Goal: Task Accomplishment & Management: Use online tool/utility

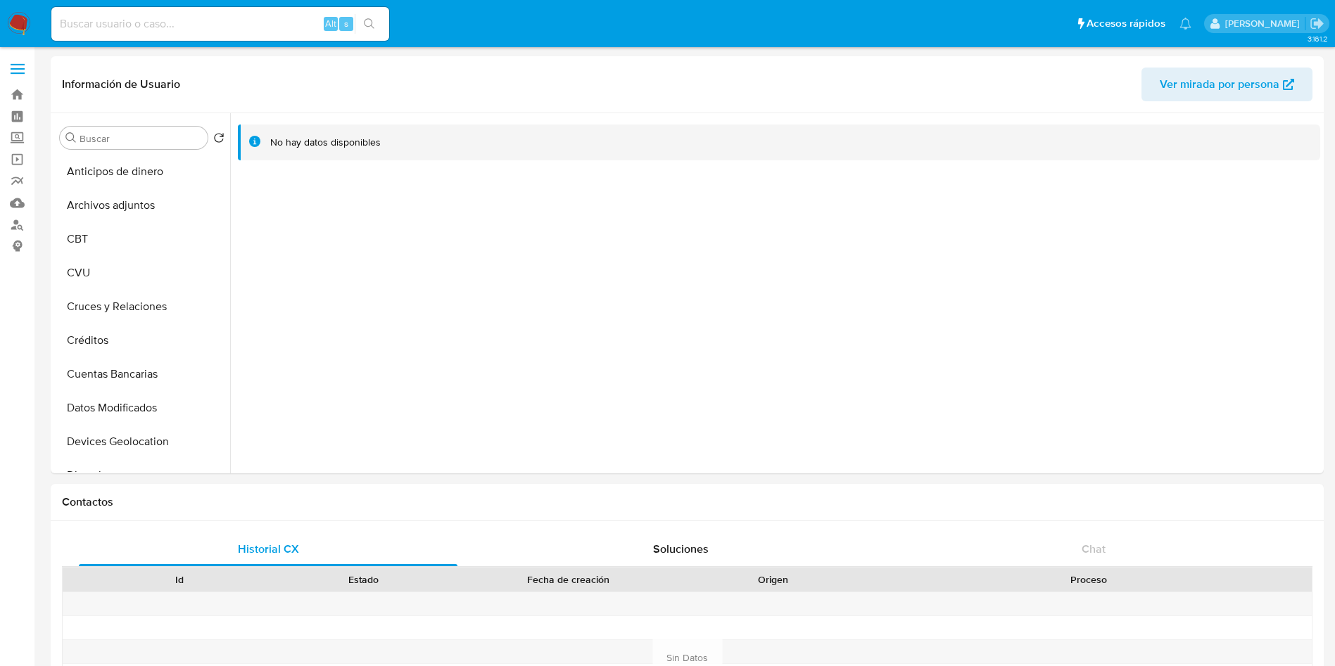
select select "10"
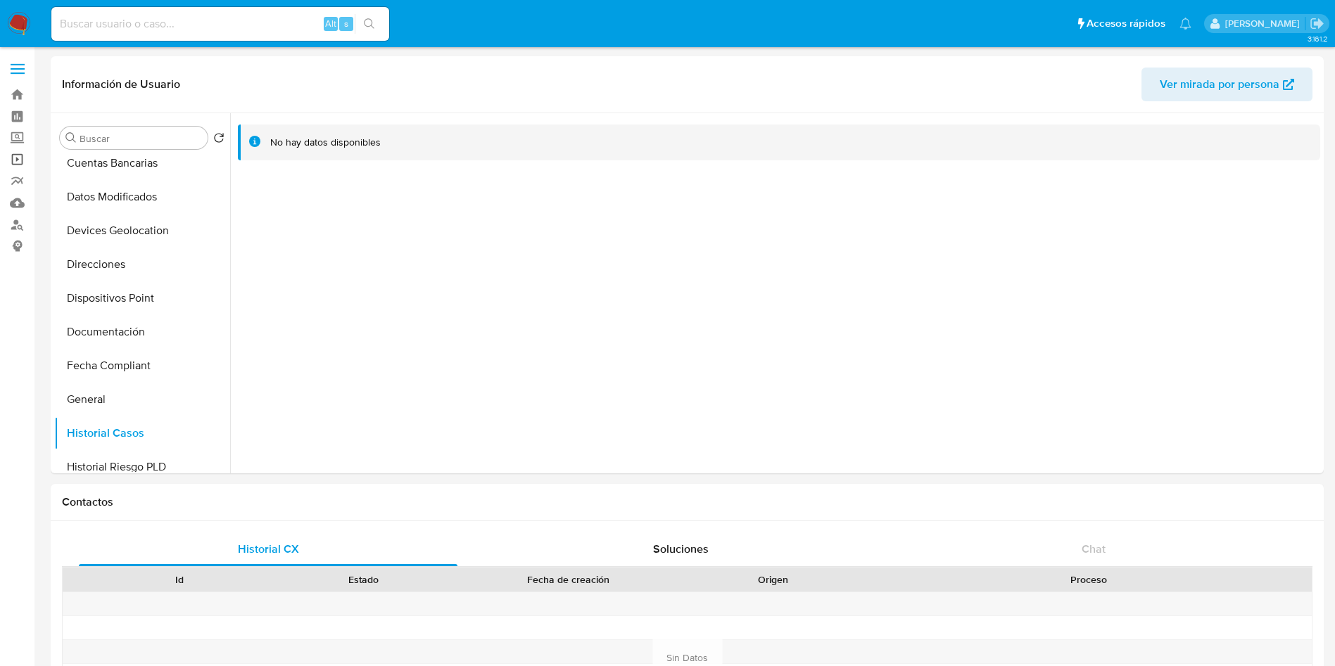
click at [19, 168] on link "Operaciones masivas" at bounding box center [83, 159] width 167 height 22
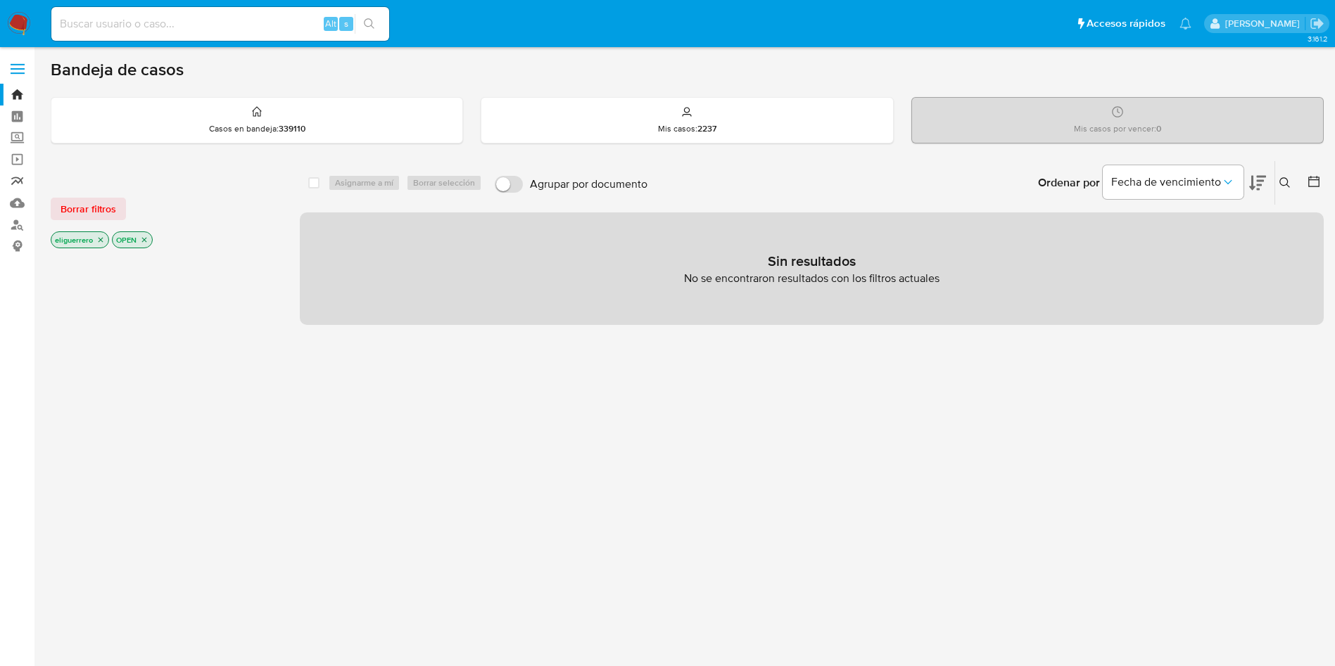
click at [20, 180] on link "Reportes" at bounding box center [83, 181] width 167 height 22
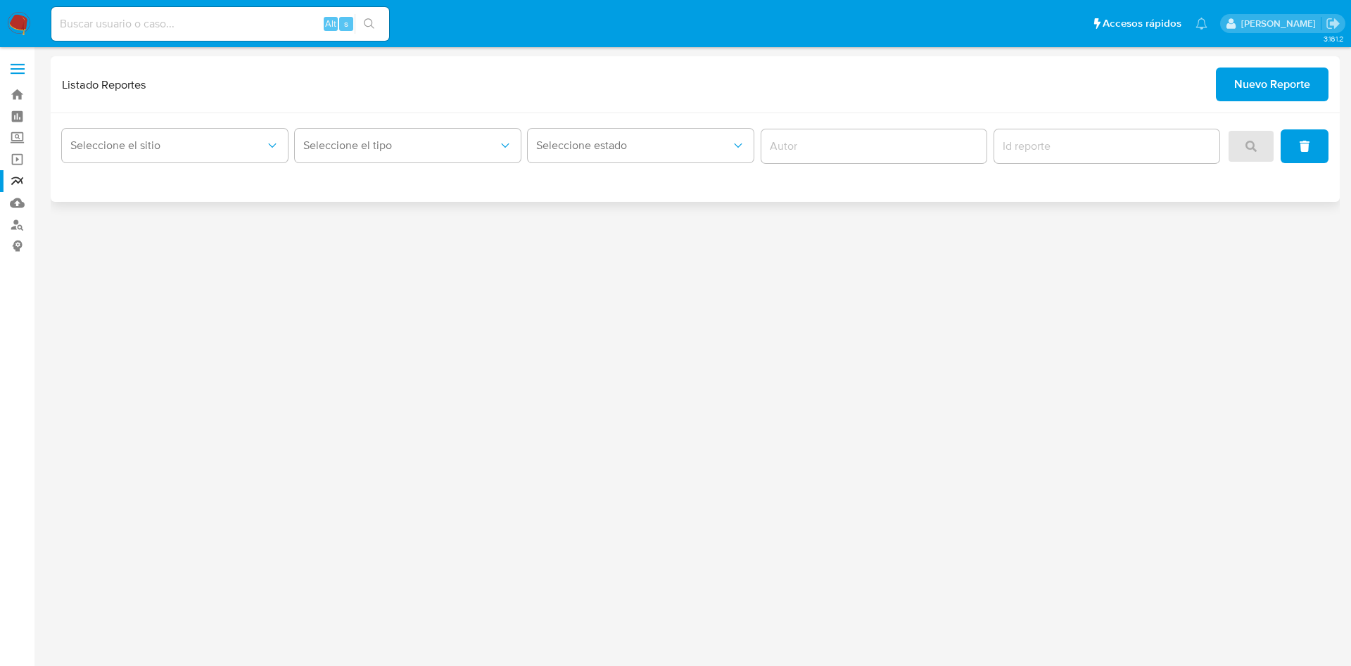
click at [1288, 89] on span "Nuevo Reporte" at bounding box center [1272, 84] width 76 height 31
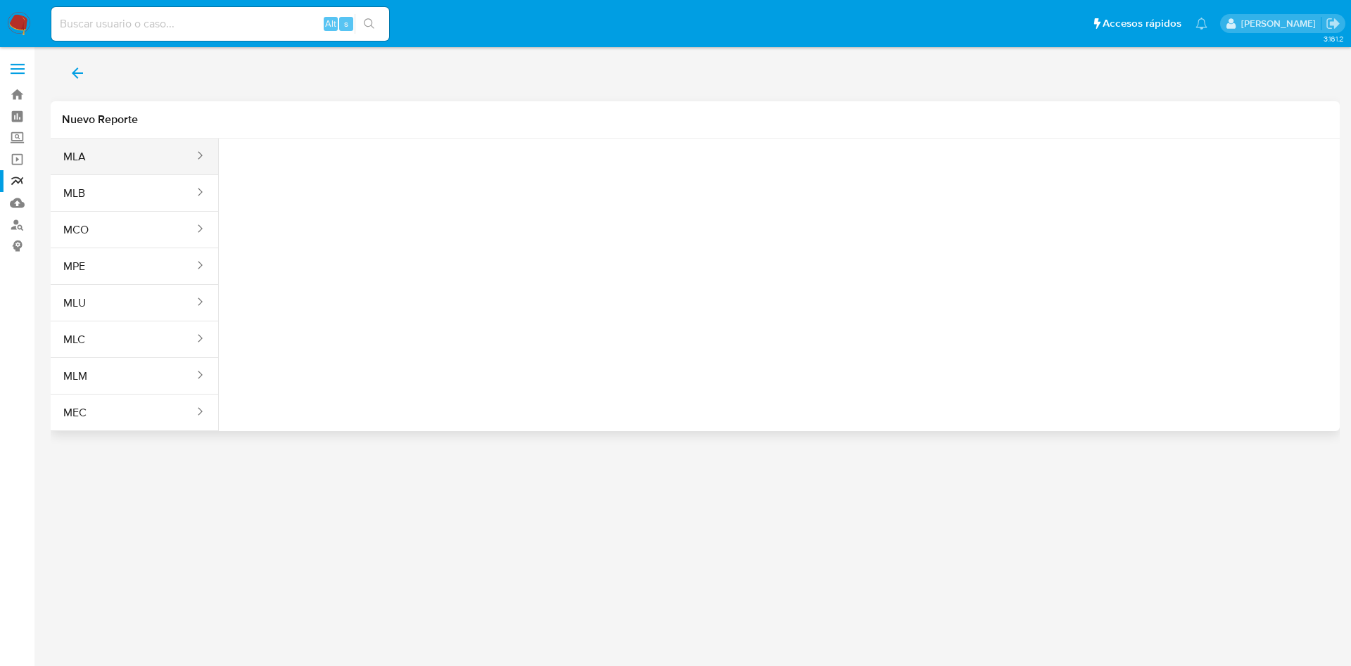
click at [182, 158] on button "MLA" at bounding box center [123, 157] width 145 height 34
click at [303, 177] on span "Seleccione una opcion" at bounding box center [301, 176] width 124 height 14
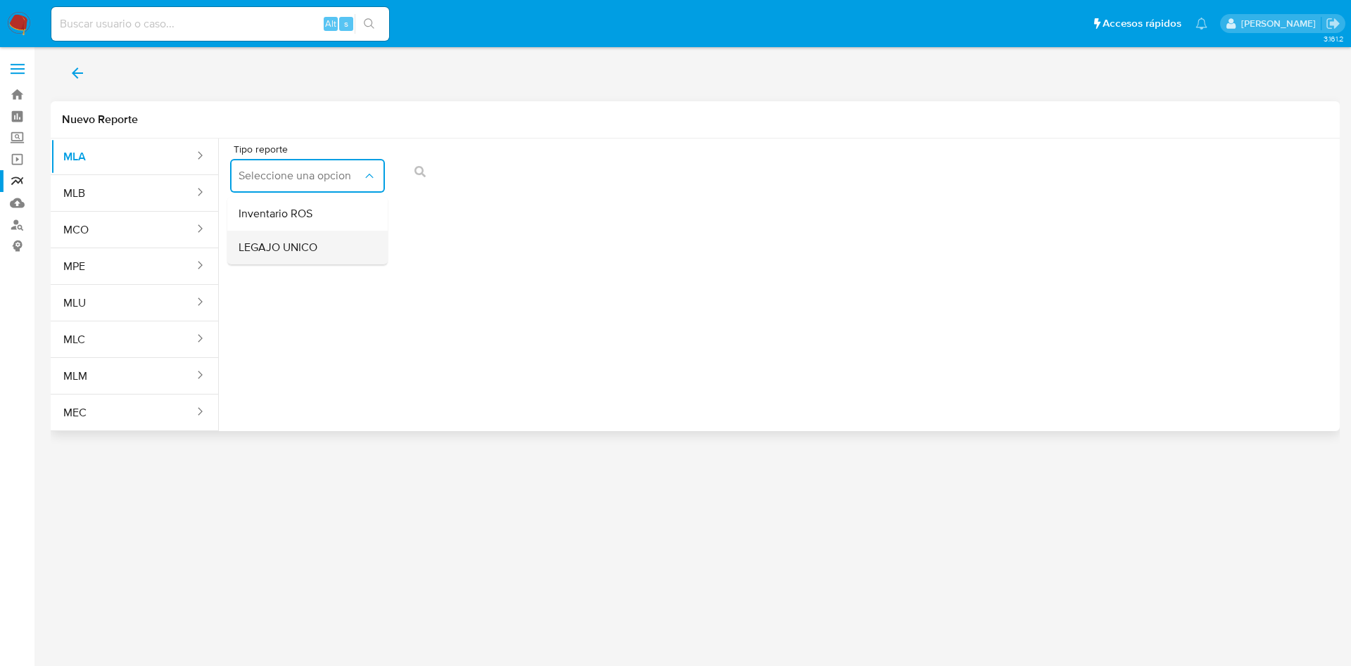
click at [312, 246] on span "LEGAJO UNICO" at bounding box center [278, 248] width 79 height 14
drag, startPoint x: 472, startPoint y: 165, endPoint x: 473, endPoint y: 174, distance: 8.5
click at [472, 165] on button "CDI" at bounding box center [473, 176] width 155 height 34
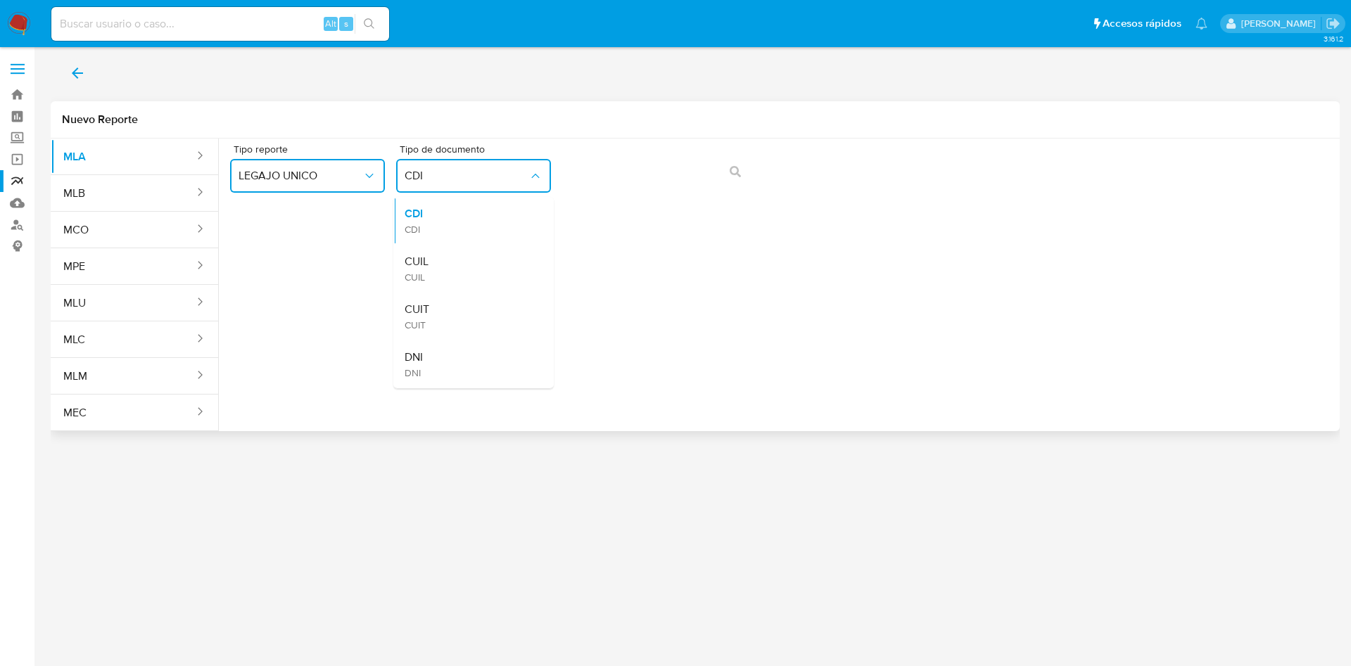
drag, startPoint x: 470, startPoint y: 250, endPoint x: 579, endPoint y: 197, distance: 121.2
click at [471, 248] on div "CUIL CUIL" at bounding box center [469, 269] width 129 height 48
click at [746, 174] on button "action-search" at bounding box center [735, 172] width 48 height 34
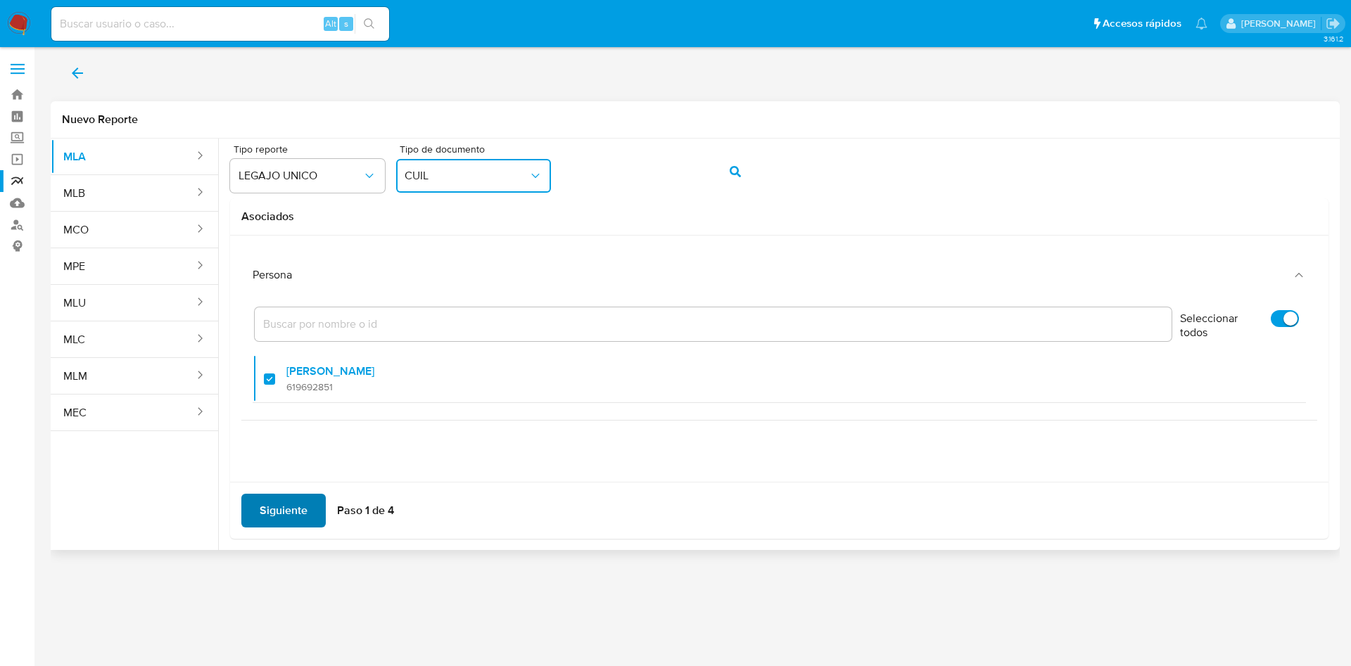
click at [272, 519] on span "Siguiente" at bounding box center [284, 510] width 48 height 31
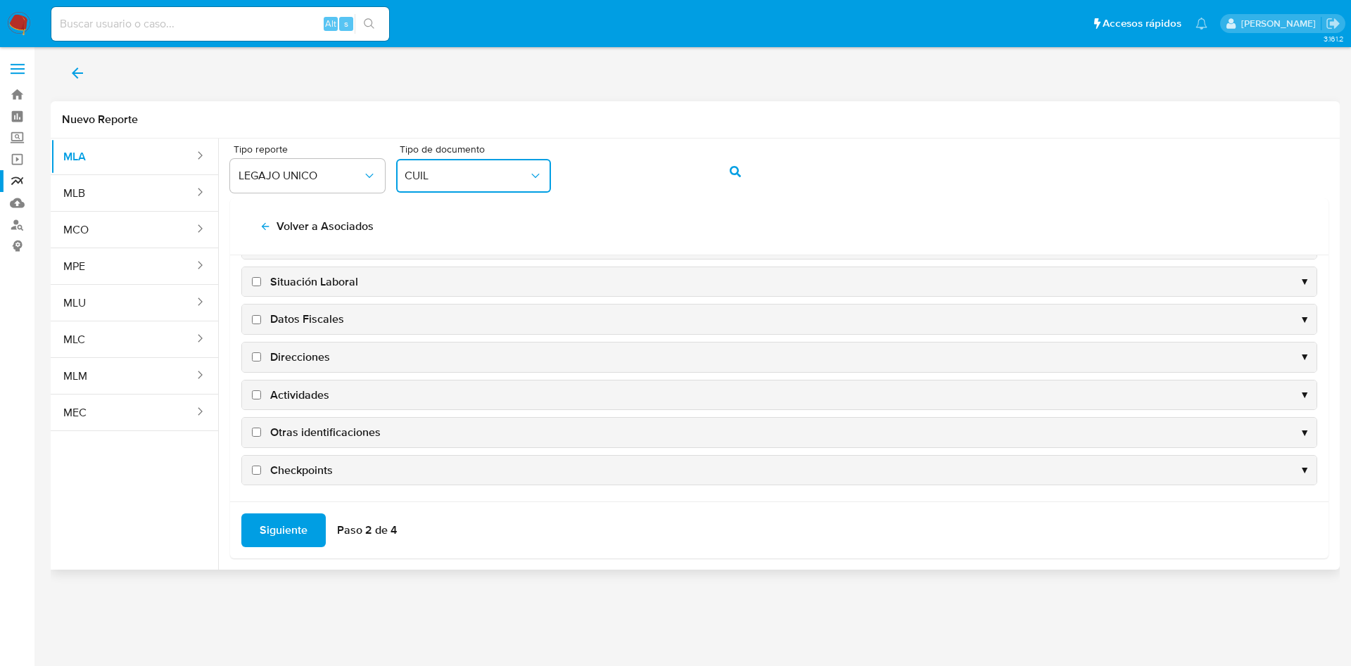
scroll to position [137, 0]
click at [300, 324] on span "Datos Fiscales" at bounding box center [307, 317] width 74 height 15
click at [261, 322] on input "Datos Fiscales" at bounding box center [256, 317] width 9 height 9
checkbox input "true"
click at [298, 350] on span "Direcciones" at bounding box center [300, 355] width 60 height 15
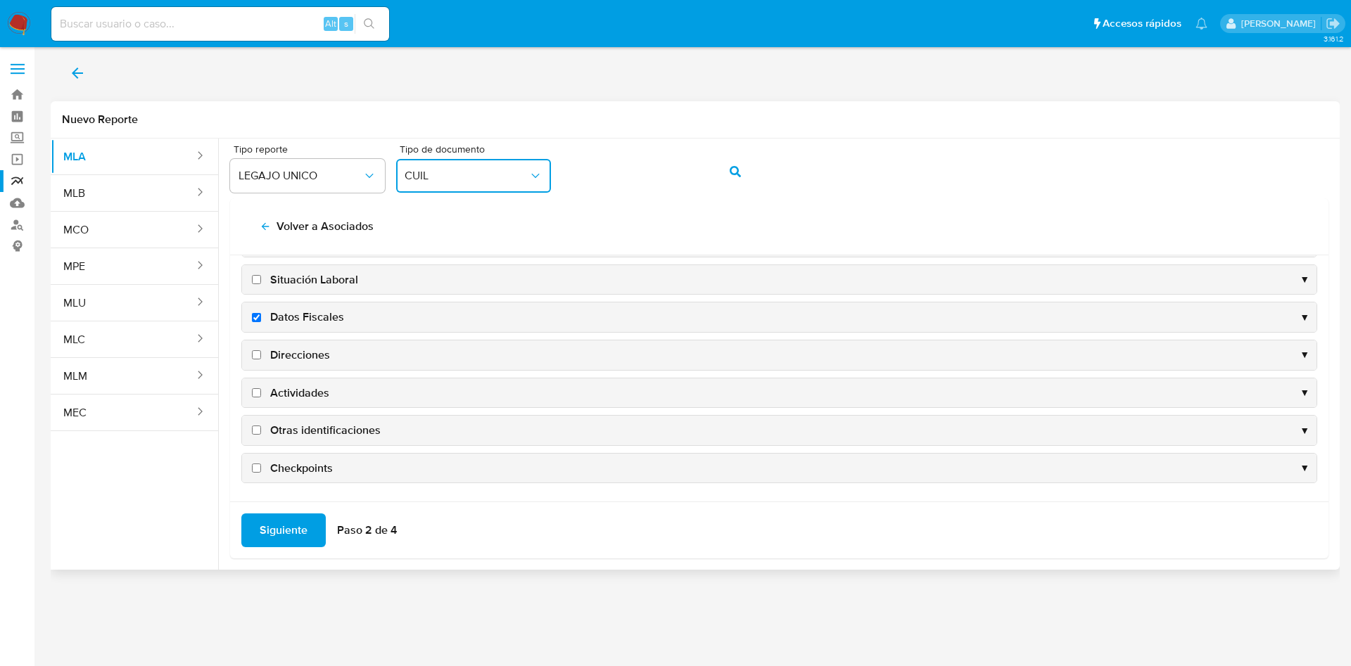
click at [261, 350] on input "Direcciones" at bounding box center [256, 354] width 9 height 9
checkbox input "true"
click at [298, 392] on span "Actividades" at bounding box center [299, 393] width 59 height 15
click at [261, 392] on input "Actividades" at bounding box center [256, 392] width 9 height 9
checkbox input "true"
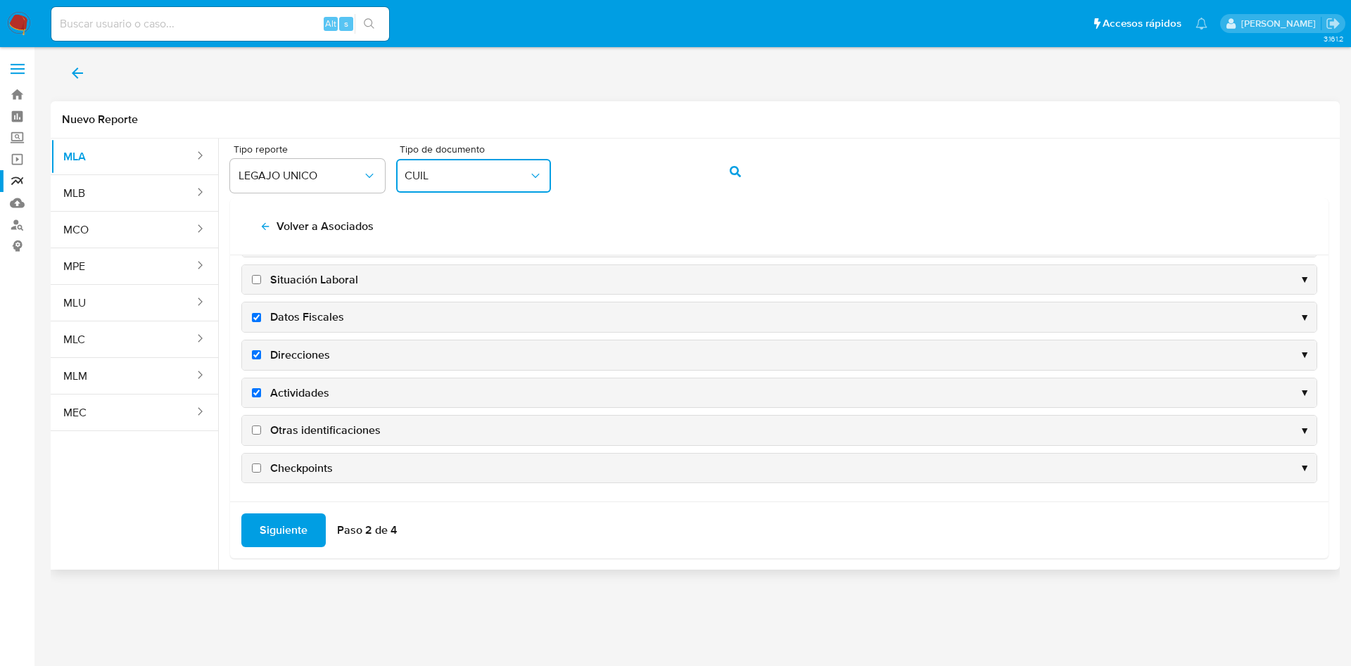
click at [310, 435] on span "Otras identificaciones" at bounding box center [325, 430] width 110 height 15
click at [261, 435] on input "Otras identificaciones" at bounding box center [256, 430] width 9 height 9
checkbox input "true"
click at [272, 512] on div "Siguiente Paso 2 de 4" at bounding box center [779, 530] width 1098 height 57
click at [283, 531] on span "Siguiente" at bounding box center [284, 530] width 48 height 31
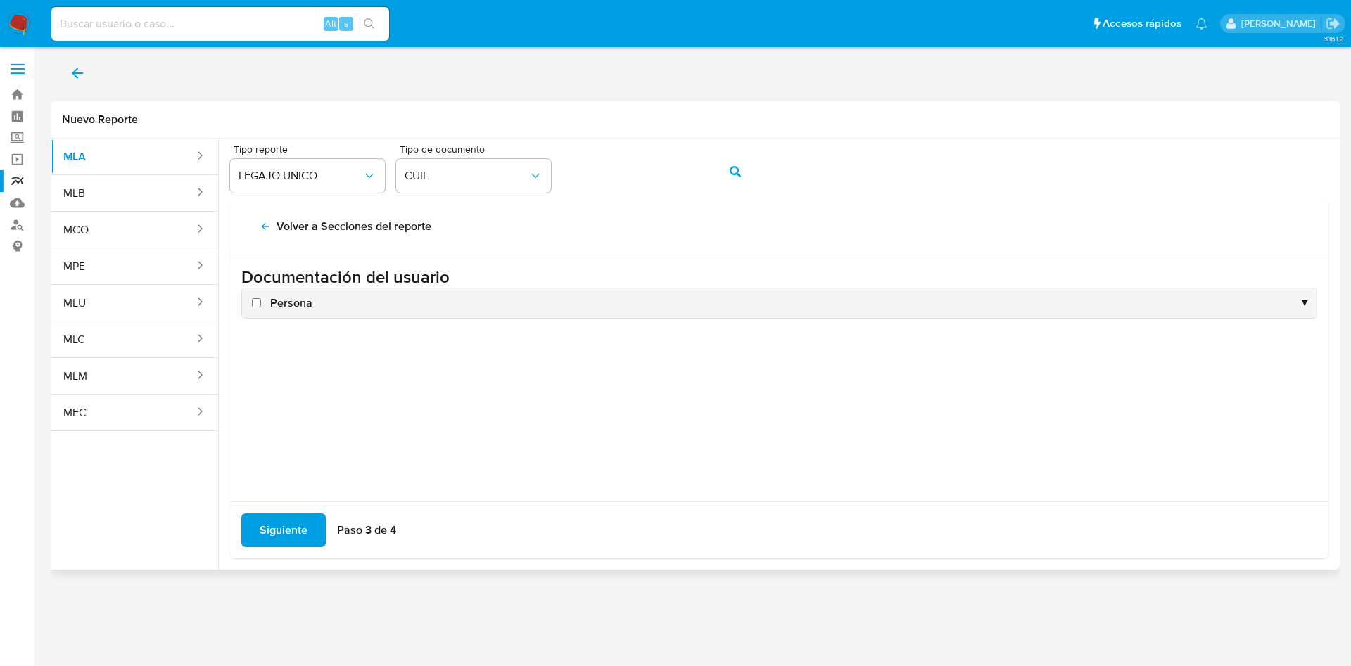
scroll to position [0, 0]
click at [291, 297] on span "Persona" at bounding box center [291, 303] width 42 height 15
click at [261, 298] on input "Persona" at bounding box center [256, 302] width 9 height 9
checkbox input "true"
click at [287, 530] on span "Siguiente" at bounding box center [284, 530] width 48 height 31
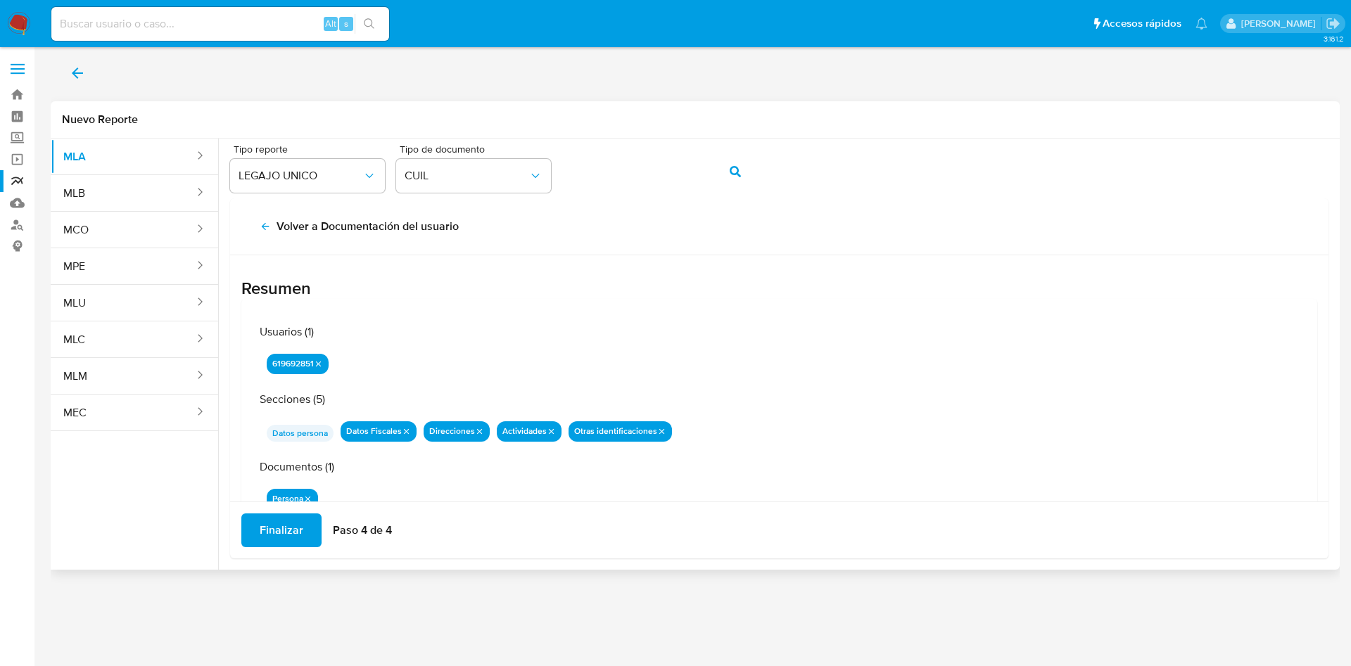
click at [287, 527] on span "Finalizar" at bounding box center [282, 530] width 44 height 31
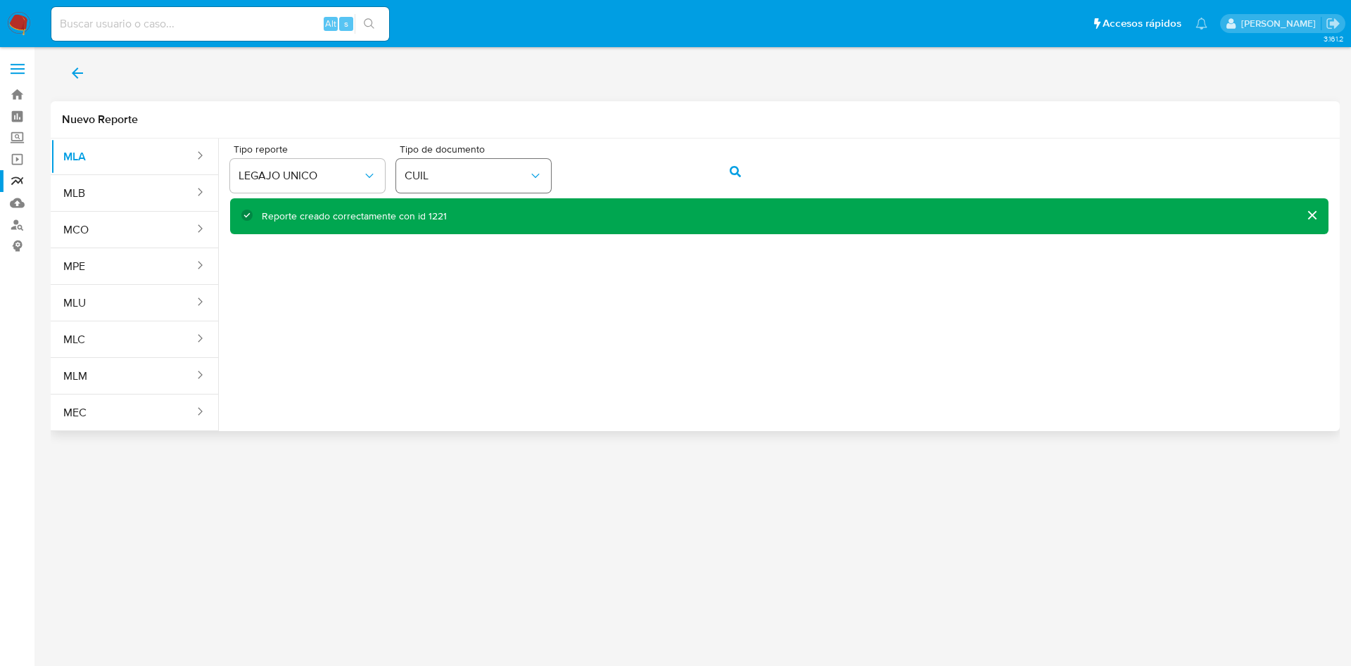
click at [514, 170] on div "Tipo reporte LEGAJO UNICO Tipo de documento CUIL" at bounding box center [779, 171] width 1098 height 54
click at [746, 179] on button "action-search" at bounding box center [735, 172] width 48 height 34
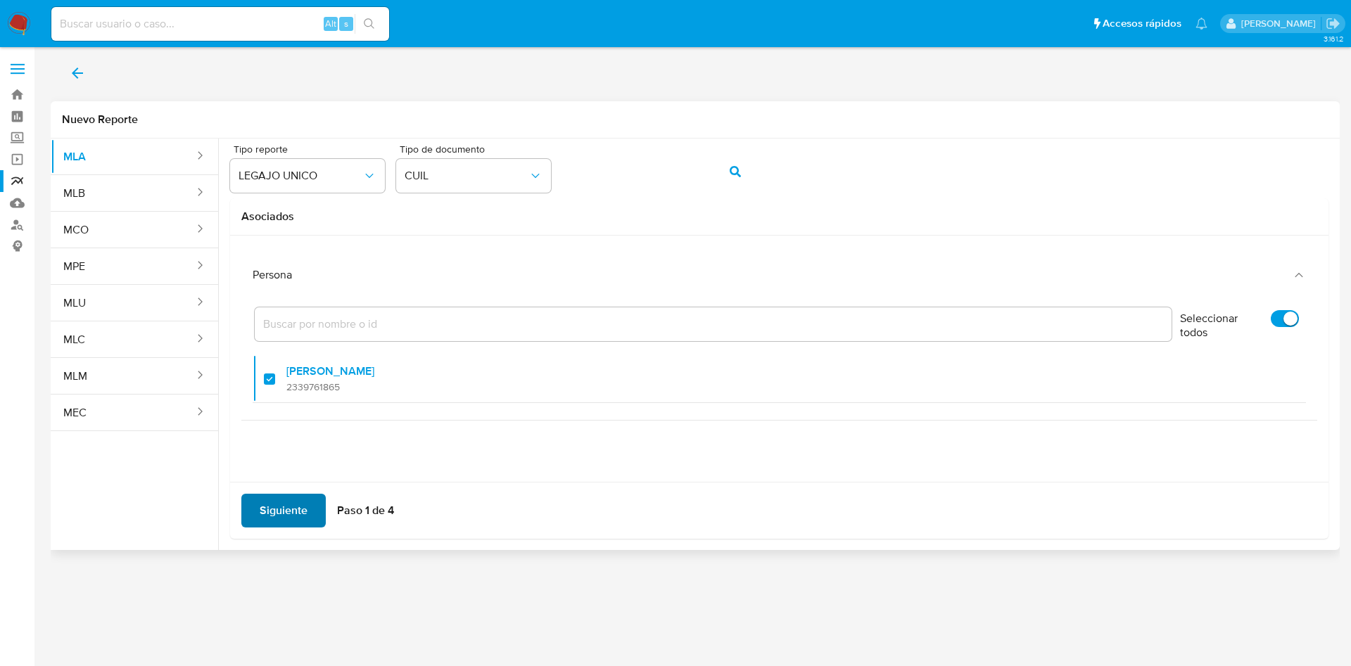
click at [305, 506] on span "Siguiente" at bounding box center [284, 510] width 48 height 31
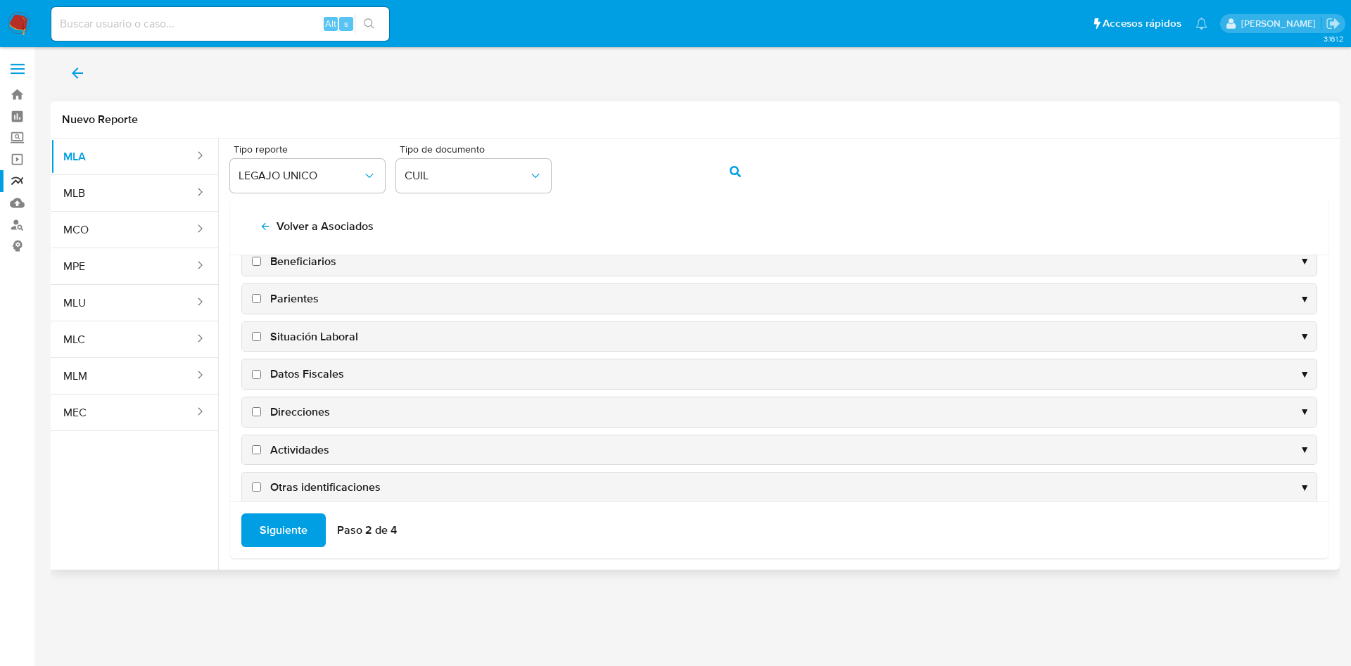
scroll to position [137, 0]
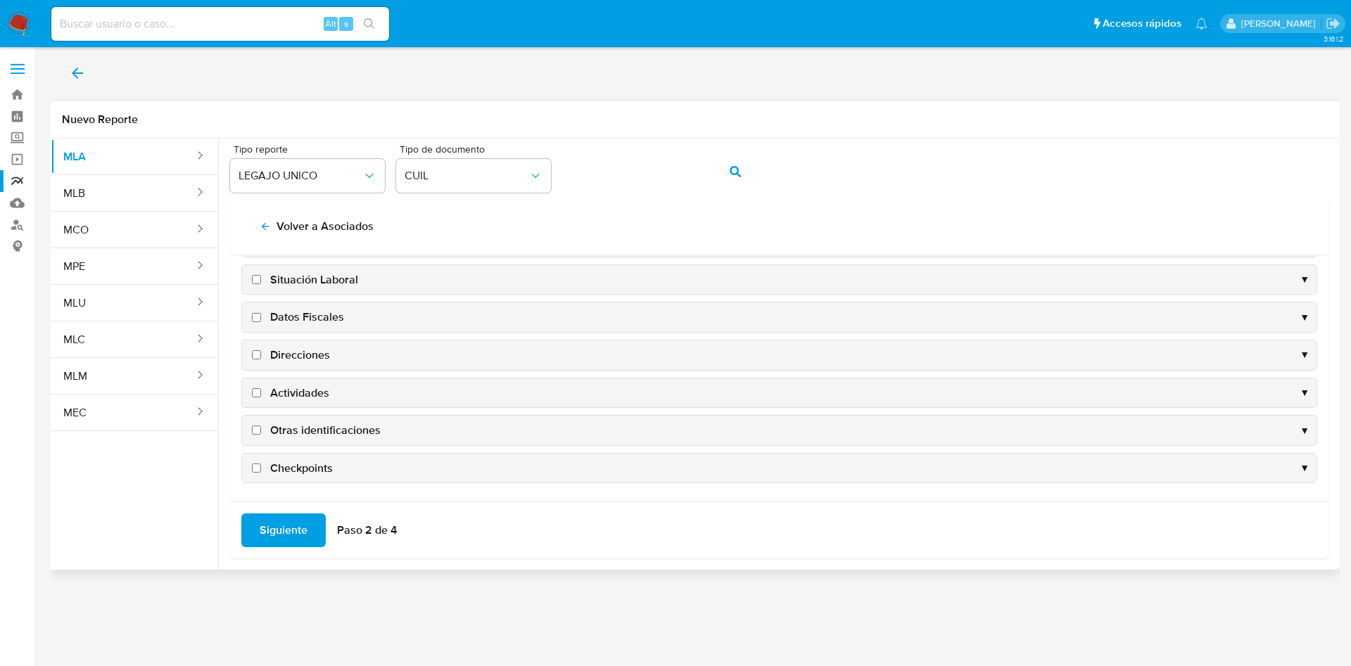
click at [302, 307] on div "Datos Fiscales ▼" at bounding box center [779, 318] width 1074 height 30
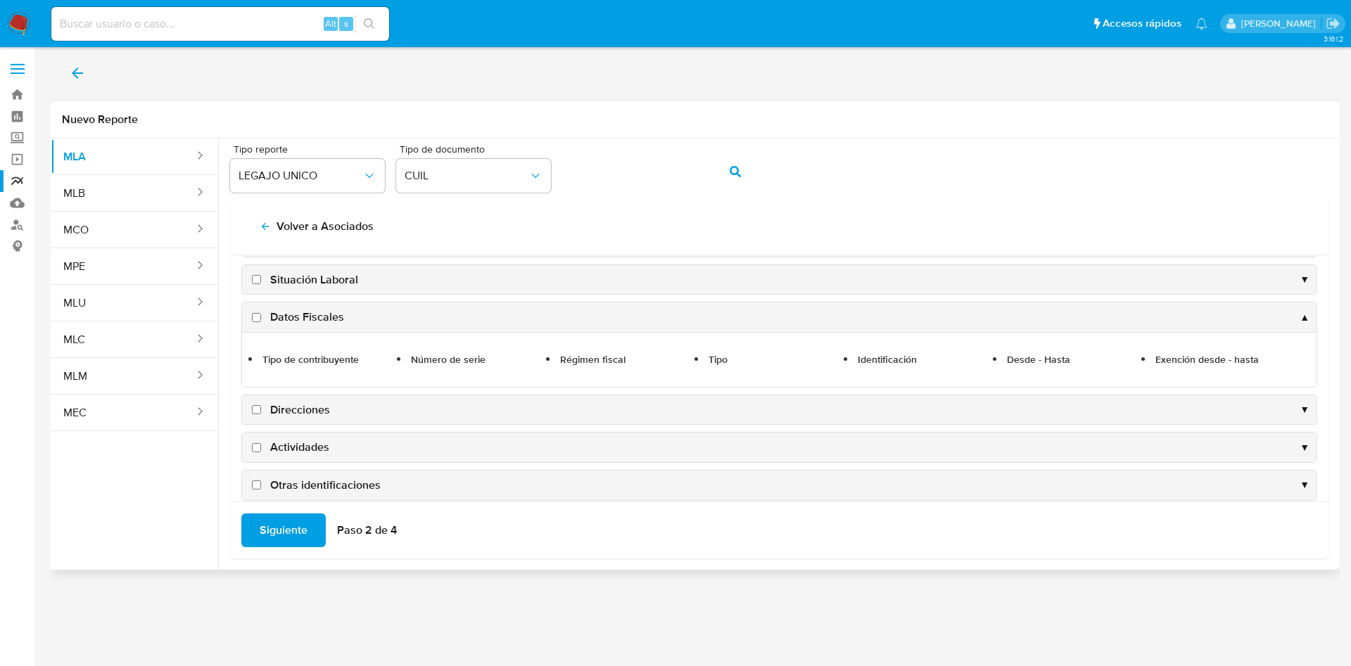
click at [305, 316] on span "Datos Fiscales" at bounding box center [307, 317] width 74 height 15
click at [261, 316] on input "Datos Fiscales" at bounding box center [256, 317] width 9 height 9
checkbox input "true"
click at [296, 407] on span "Direcciones" at bounding box center [300, 409] width 60 height 15
click at [261, 407] on input "Direcciones" at bounding box center [256, 409] width 9 height 9
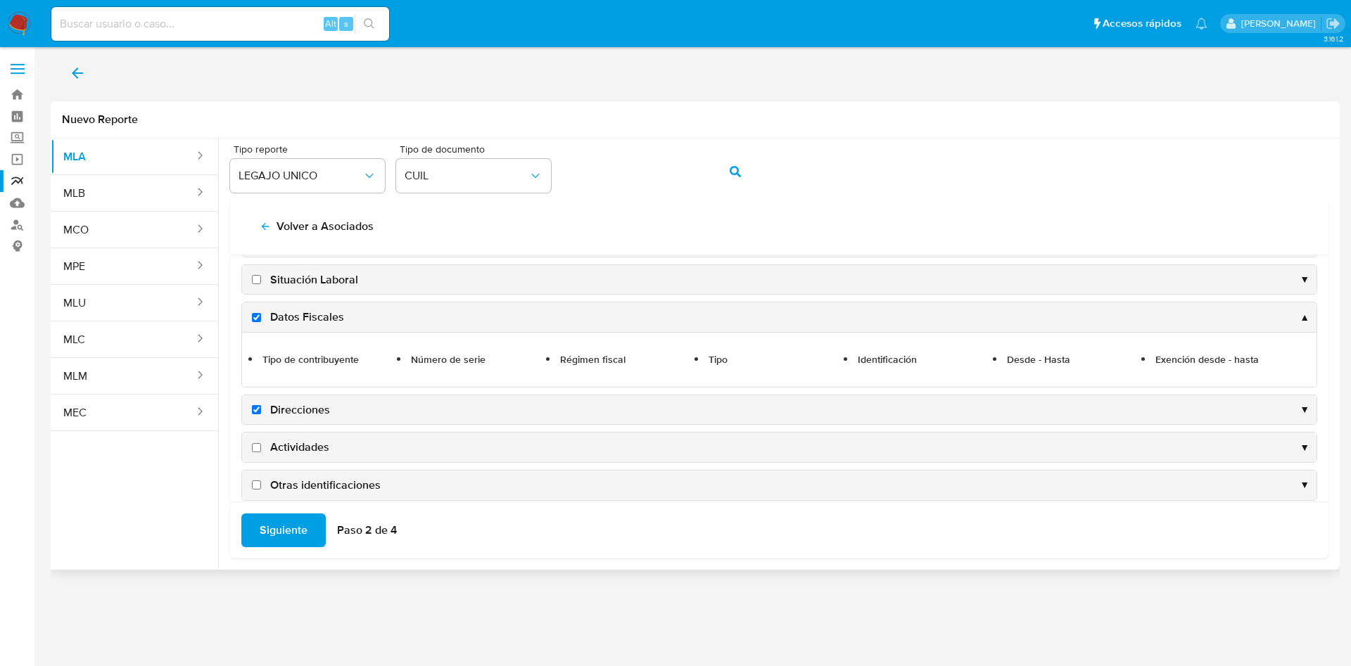
checkbox input "true"
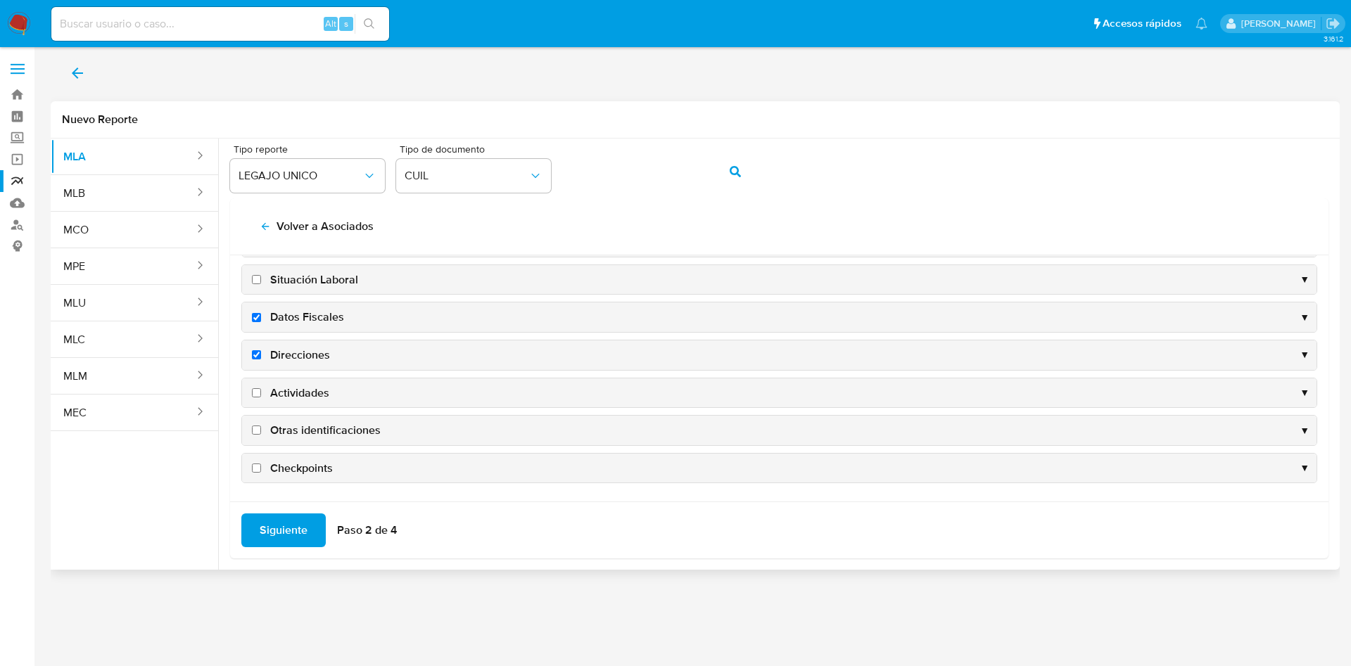
click at [303, 393] on span "Actividades" at bounding box center [299, 393] width 59 height 15
click at [261, 393] on input "Actividades" at bounding box center [256, 392] width 9 height 9
checkbox input "true"
click at [310, 423] on span "Otras identificaciones" at bounding box center [325, 430] width 110 height 15
click at [261, 426] on input "Otras identificaciones" at bounding box center [256, 430] width 9 height 9
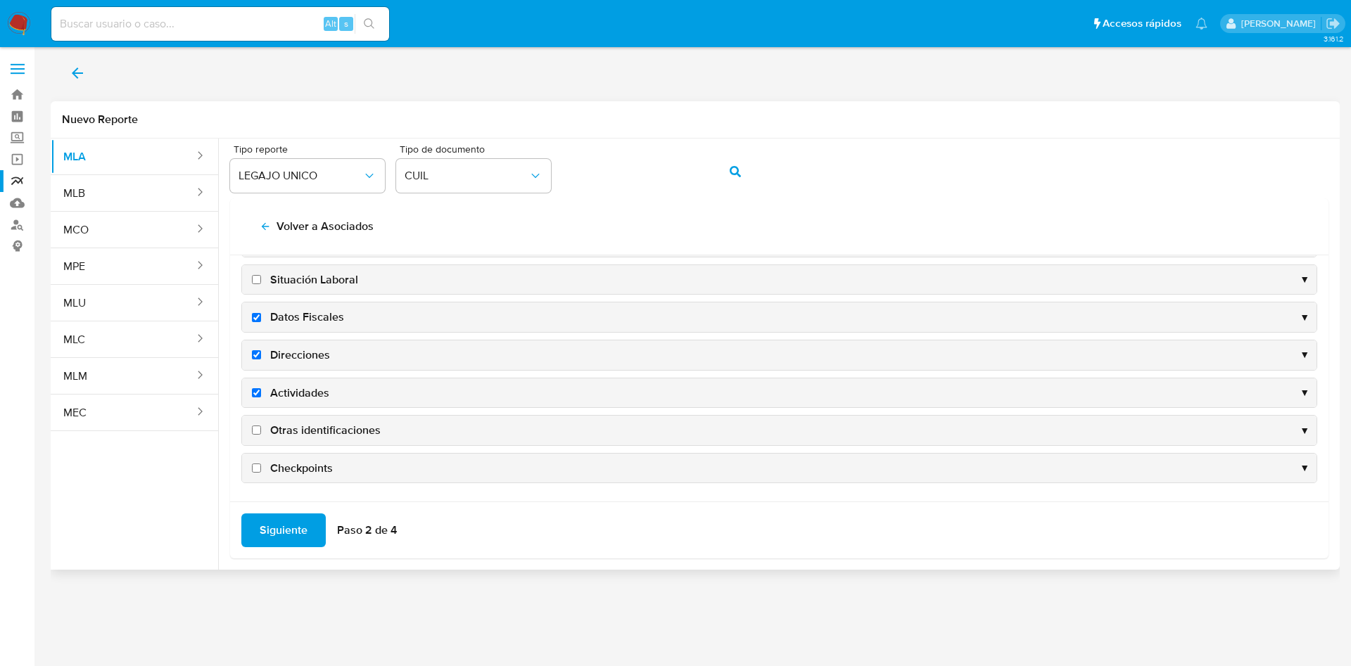
checkbox input "true"
click at [294, 529] on span "Siguiente" at bounding box center [284, 530] width 48 height 31
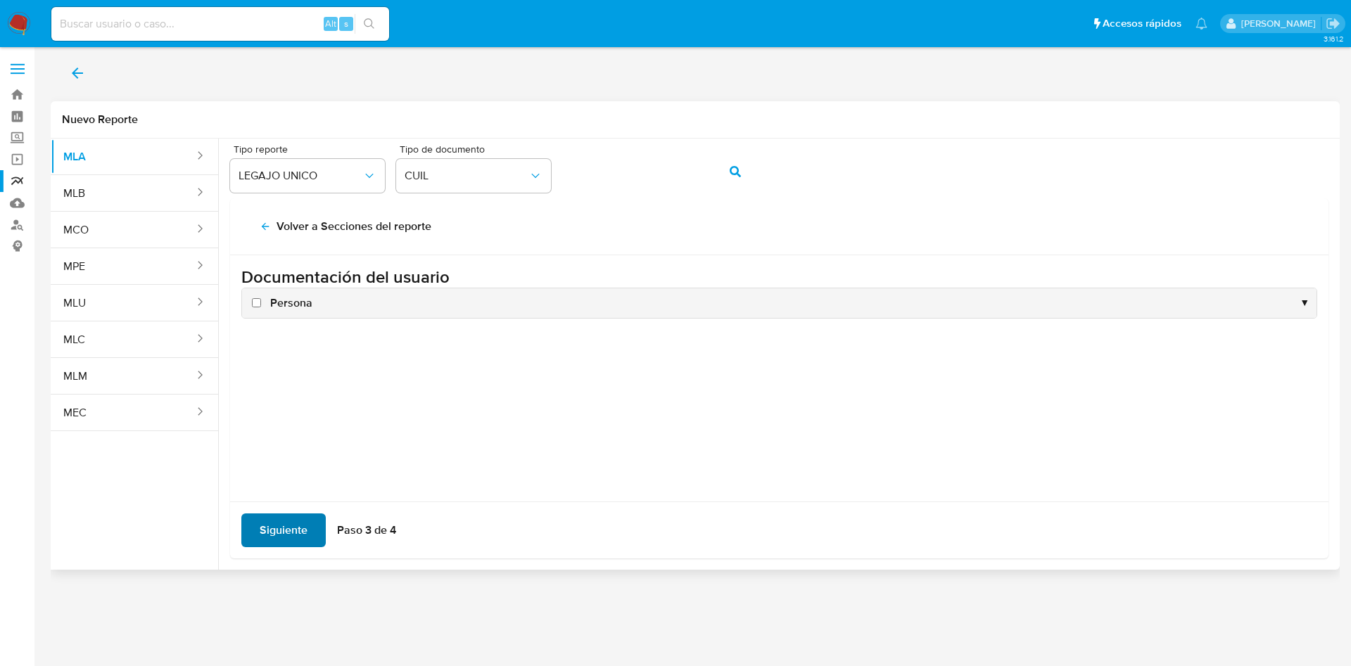
scroll to position [0, 0]
click at [294, 529] on span "Siguiente" at bounding box center [284, 530] width 48 height 31
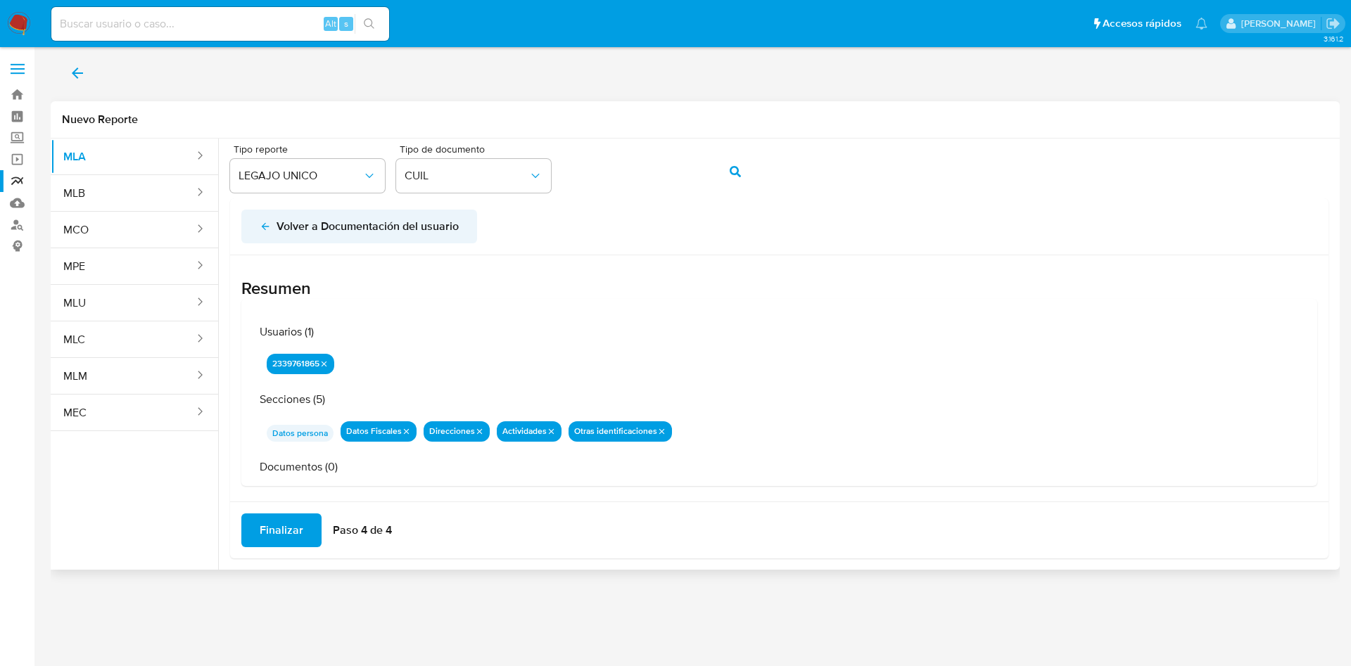
click at [274, 226] on span "Volver a Documentación del usuario" at bounding box center [359, 226] width 199 height 31
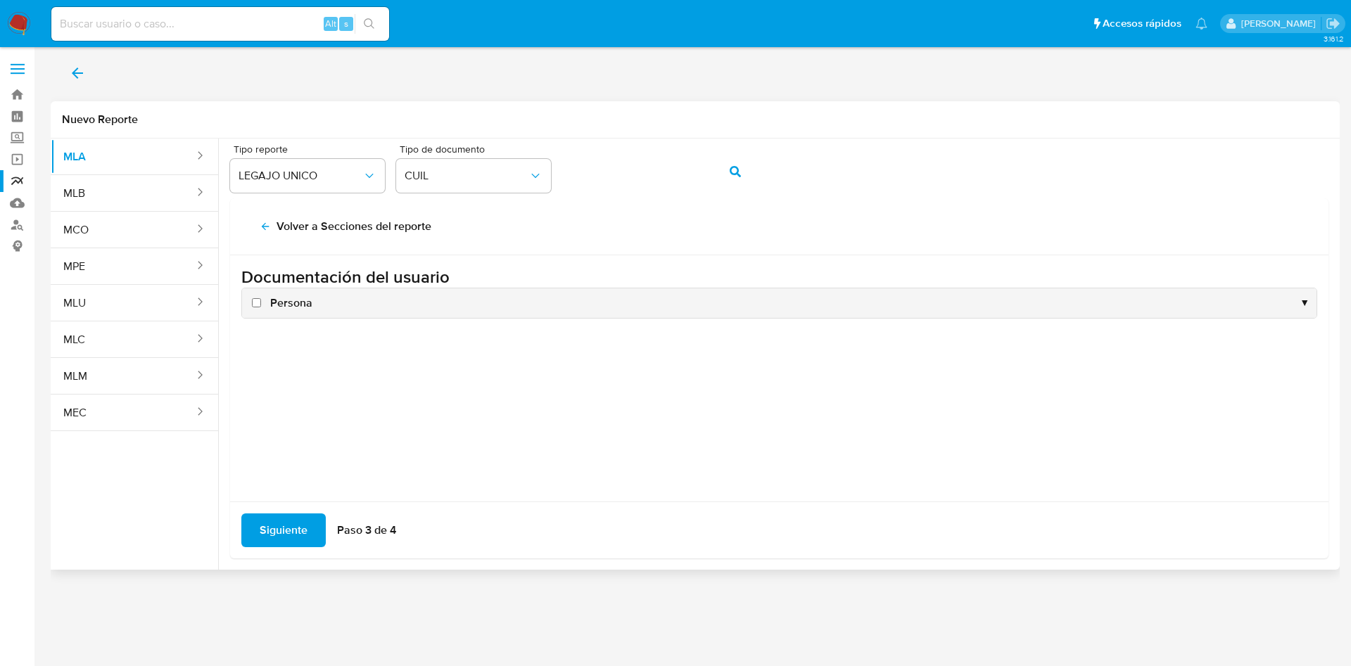
click at [283, 298] on span "Persona" at bounding box center [291, 303] width 42 height 15
click at [261, 298] on input "Persona" at bounding box center [256, 302] width 9 height 9
checkbox input "true"
click at [274, 527] on span "Siguiente" at bounding box center [284, 530] width 48 height 31
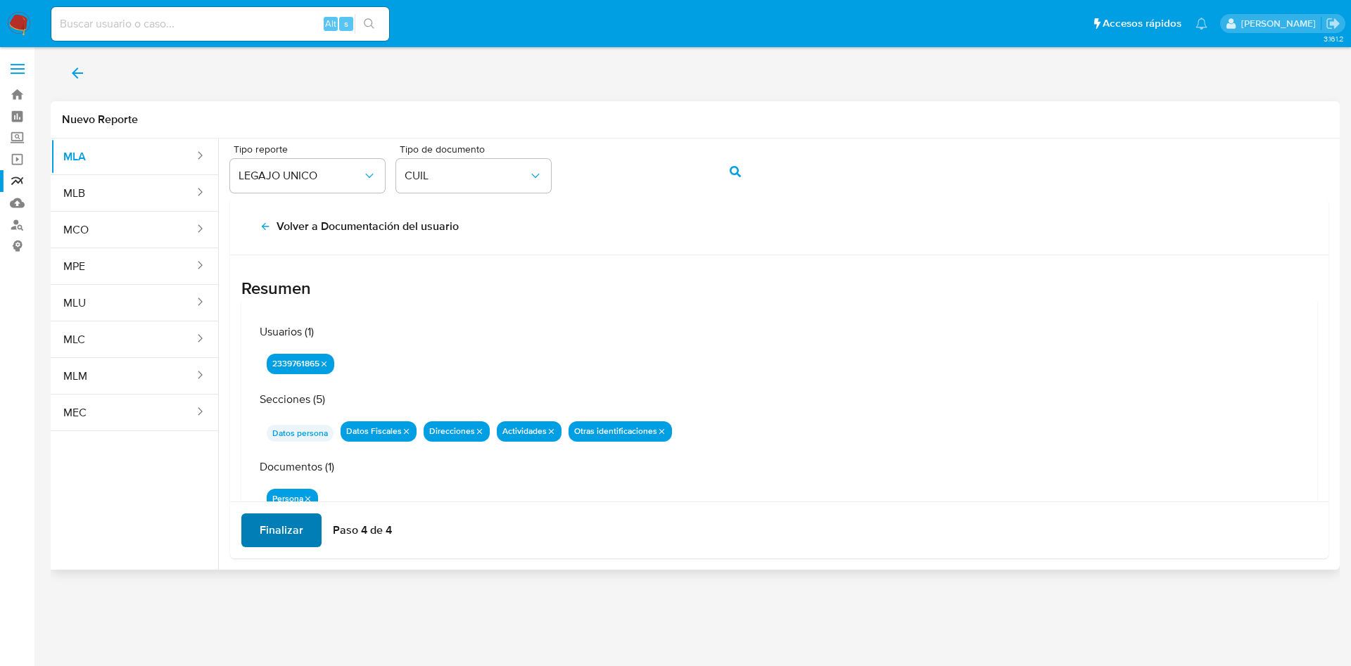
click at [274, 527] on span "Finalizar" at bounding box center [282, 530] width 44 height 31
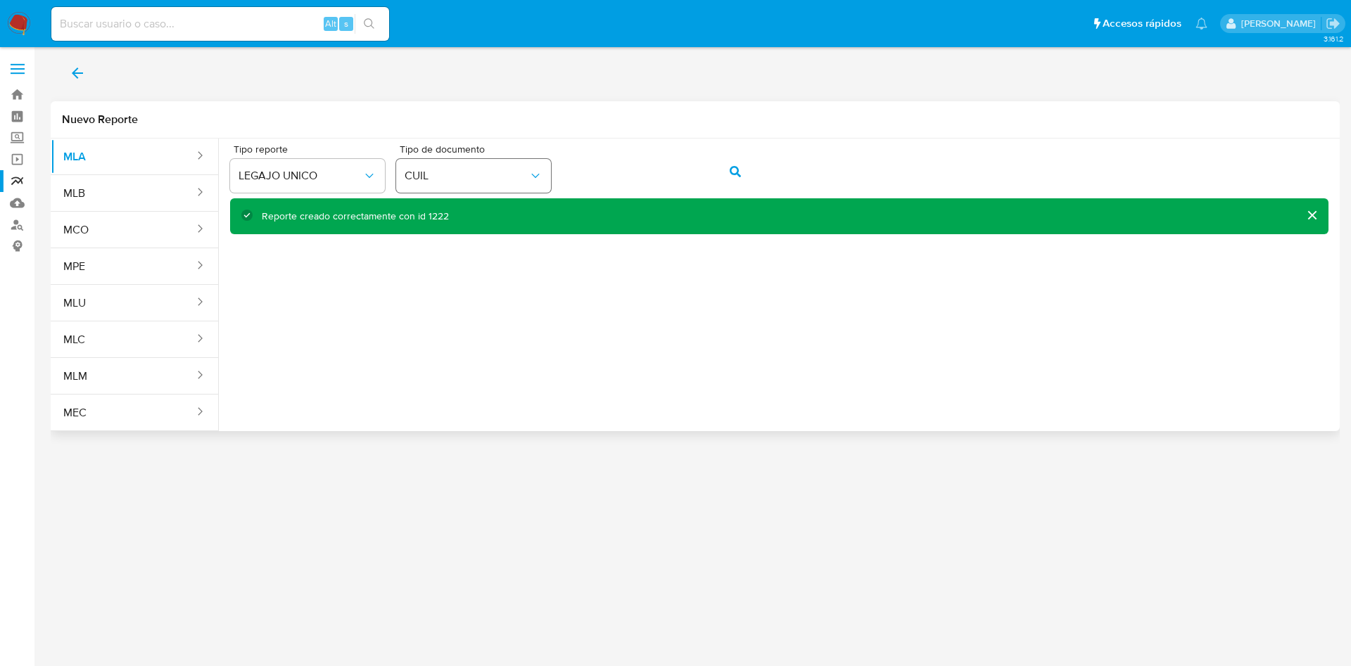
click at [538, 176] on div "Tipo reporte LEGAJO UNICO Tipo de documento CUIL" at bounding box center [779, 171] width 1098 height 54
click at [730, 166] on icon "action-search" at bounding box center [735, 171] width 11 height 11
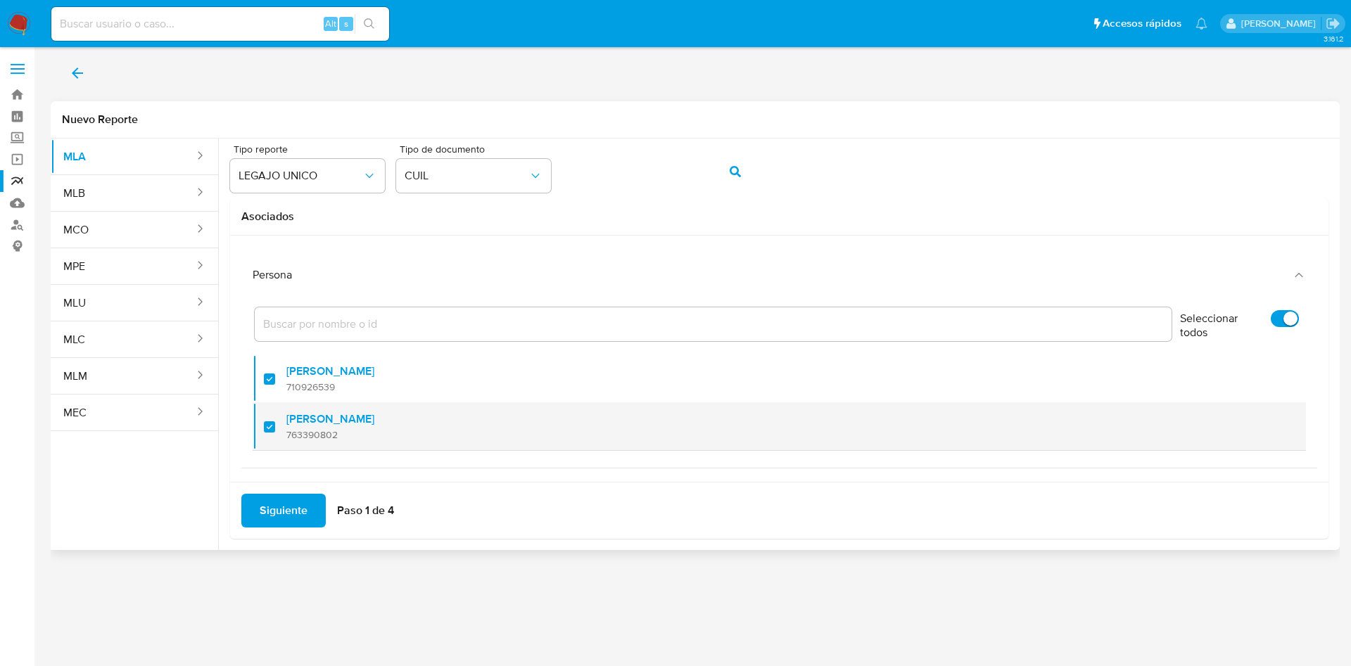
click at [292, 429] on span "763390802" at bounding box center [330, 435] width 88 height 13
checkbox input "false"
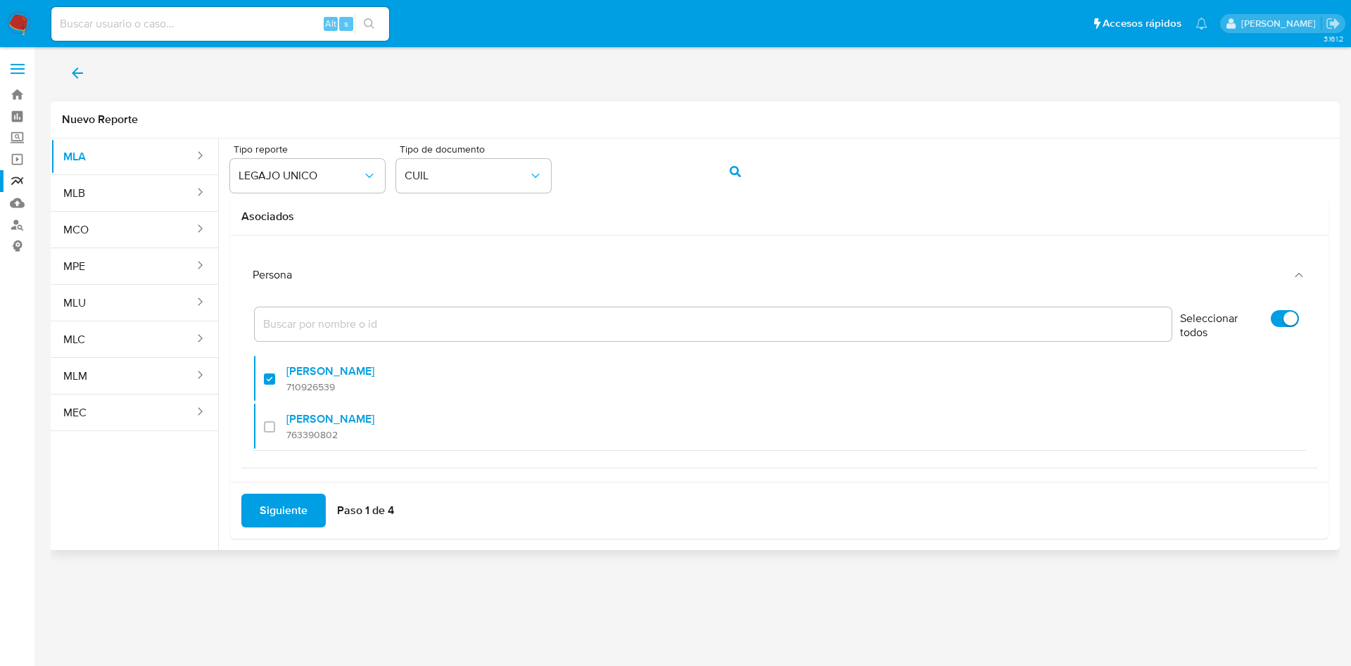
click at [302, 526] on span "Siguiente" at bounding box center [284, 510] width 48 height 31
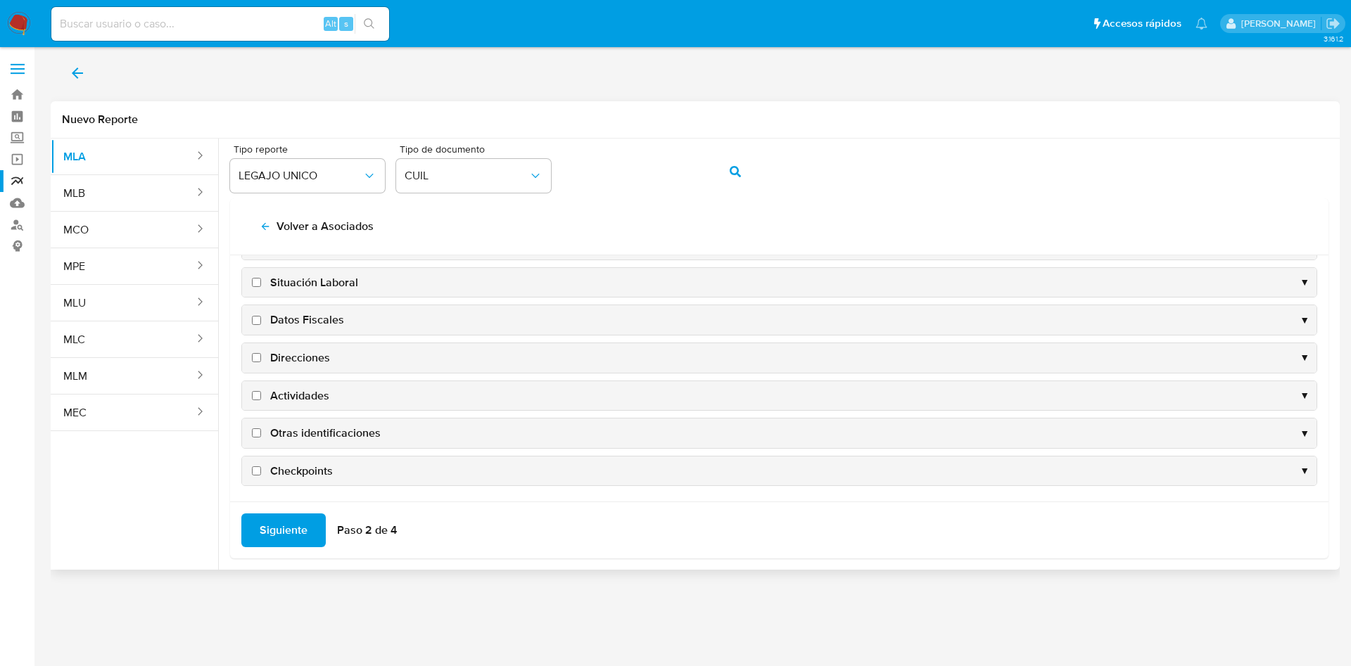
scroll to position [137, 0]
click at [312, 314] on span "Datos Fiscales" at bounding box center [307, 317] width 74 height 15
click at [261, 314] on input "Datos Fiscales" at bounding box center [256, 317] width 9 height 9
checkbox input "true"
click at [311, 359] on span "Direcciones" at bounding box center [300, 355] width 60 height 15
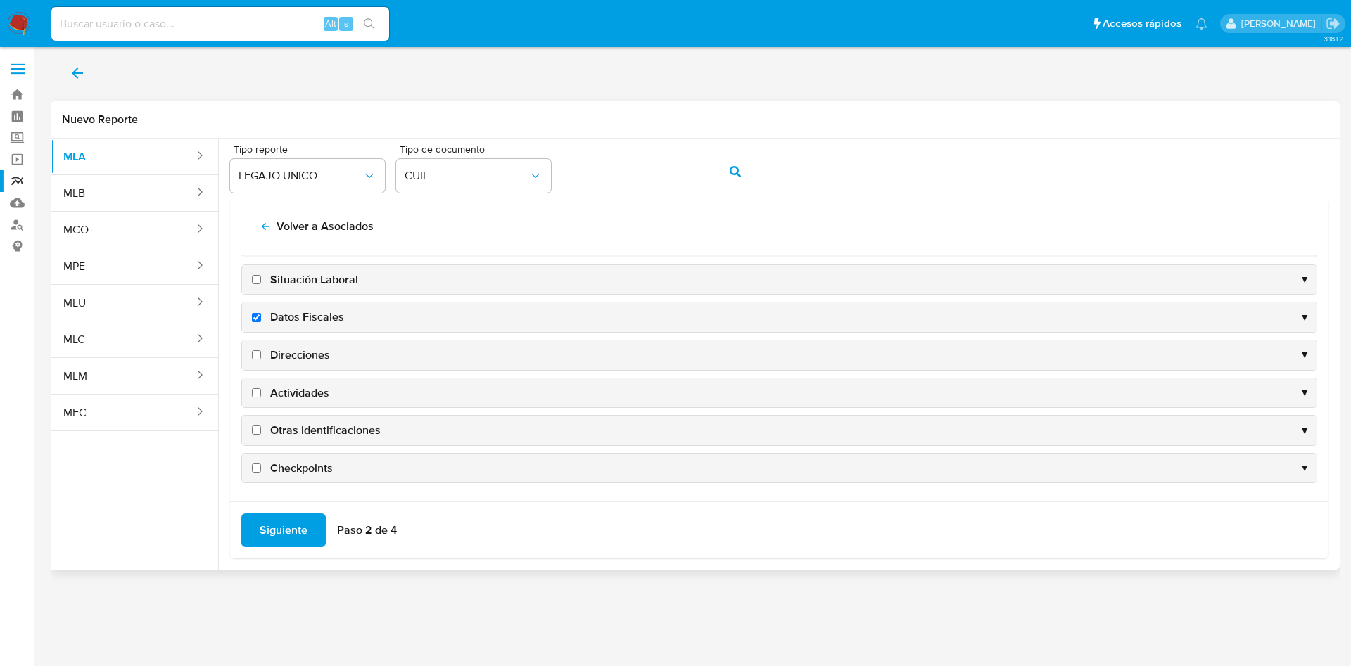
click at [261, 359] on input "Direcciones" at bounding box center [256, 354] width 9 height 9
checkbox input "true"
click at [311, 389] on span "Actividades" at bounding box center [299, 393] width 59 height 15
click at [261, 389] on input "Actividades" at bounding box center [256, 392] width 9 height 9
checkbox input "true"
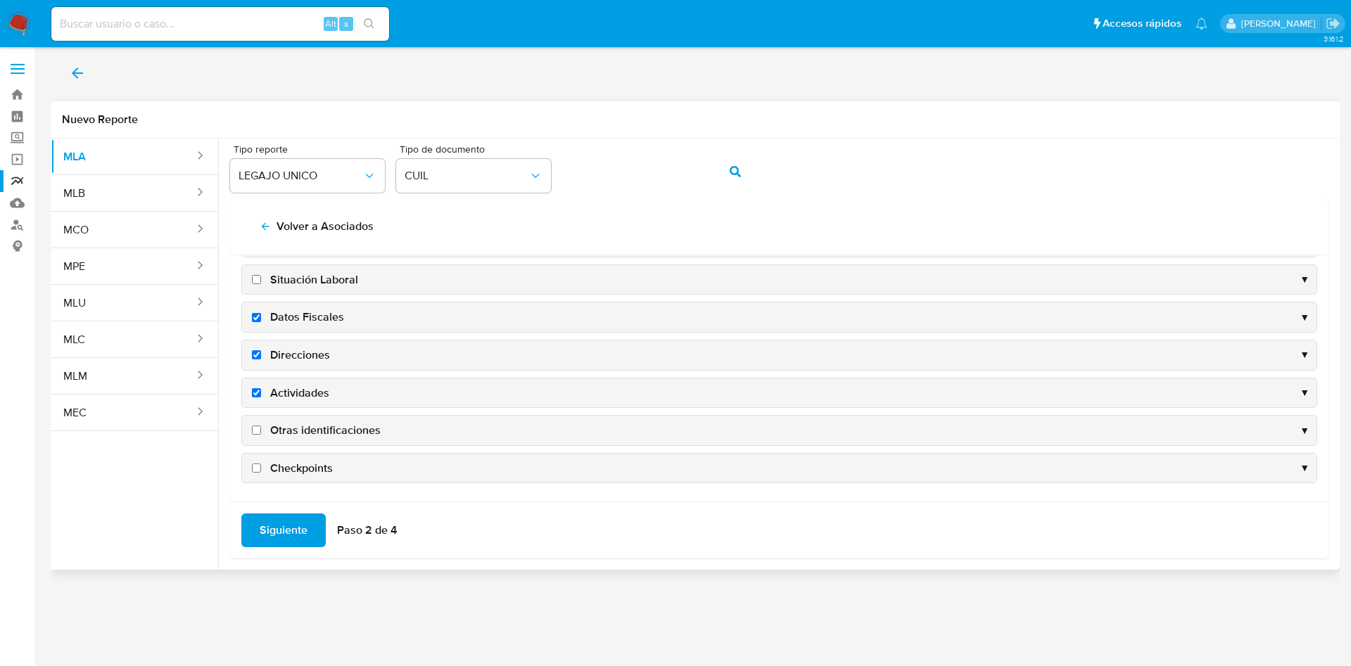
click at [320, 431] on span "Otras identificaciones" at bounding box center [325, 430] width 110 height 15
click at [261, 431] on input "Otras identificaciones" at bounding box center [256, 430] width 9 height 9
checkbox input "true"
click at [261, 544] on span "Siguiente" at bounding box center [284, 530] width 48 height 31
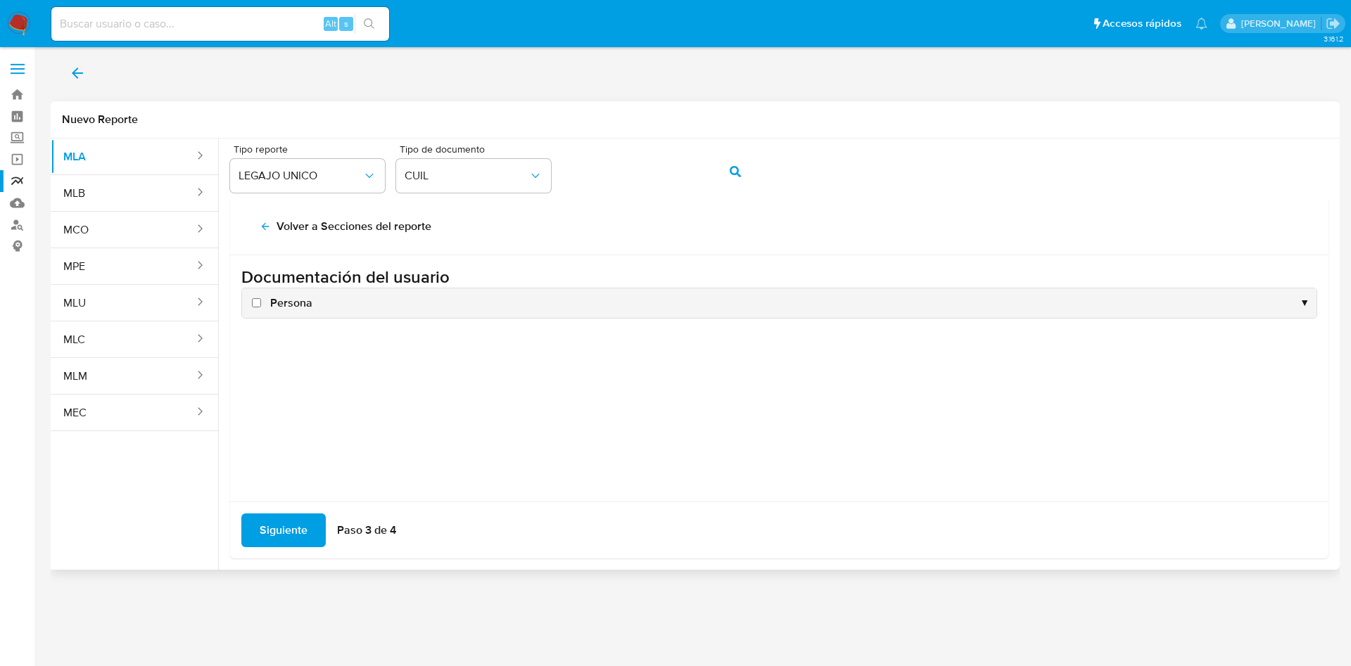
scroll to position [0, 0]
click at [295, 299] on span "Persona" at bounding box center [291, 303] width 42 height 15
click at [261, 299] on input "Persona" at bounding box center [256, 302] width 9 height 9
checkbox input "true"
drag, startPoint x: 287, startPoint y: 563, endPoint x: 291, endPoint y: 521, distance: 41.7
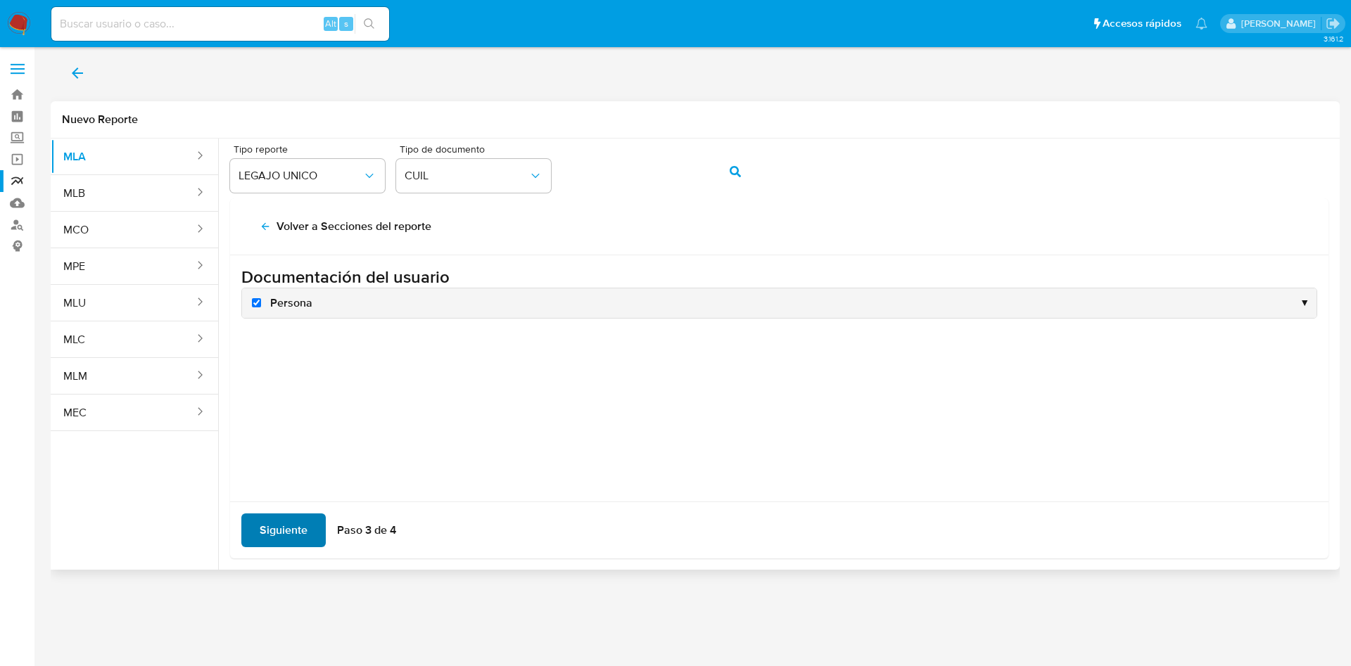
click at [287, 560] on div "MLA MLB MCO MPE MLU MLC MLM MEC Tipo reporte LEGAJO UNICO Tipo de documento CUI…" at bounding box center [695, 354] width 1289 height 431
click at [291, 521] on span "Siguiente" at bounding box center [284, 530] width 48 height 31
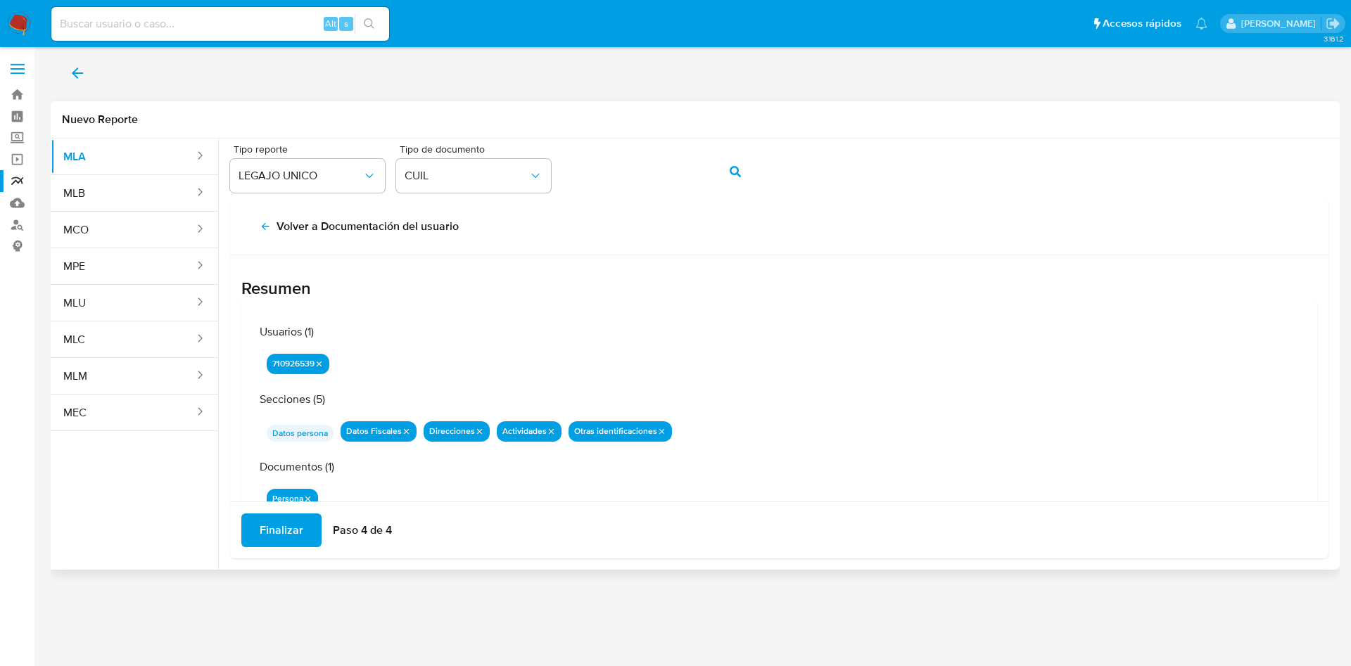
click at [291, 525] on span "Finalizar" at bounding box center [282, 530] width 44 height 31
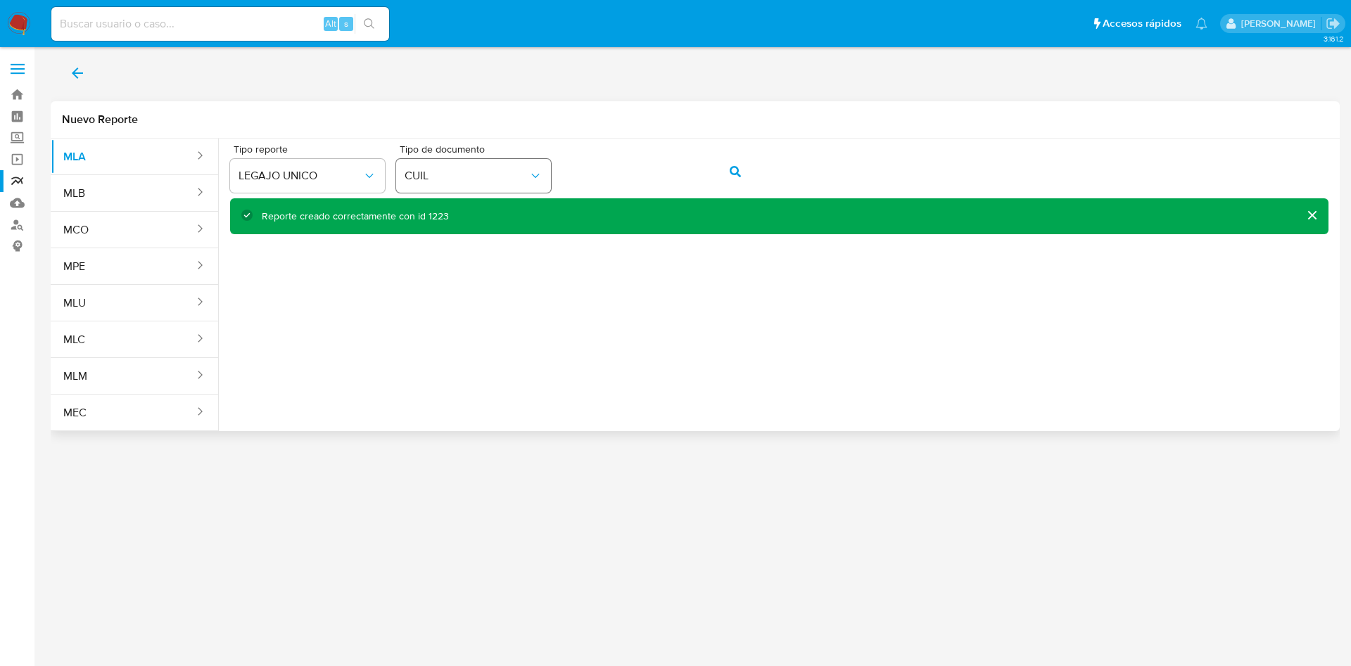
click at [549, 171] on div "Tipo reporte LEGAJO UNICO Tipo de documento CUIL" at bounding box center [779, 171] width 1098 height 54
click at [732, 172] on icon "action-search" at bounding box center [735, 171] width 11 height 11
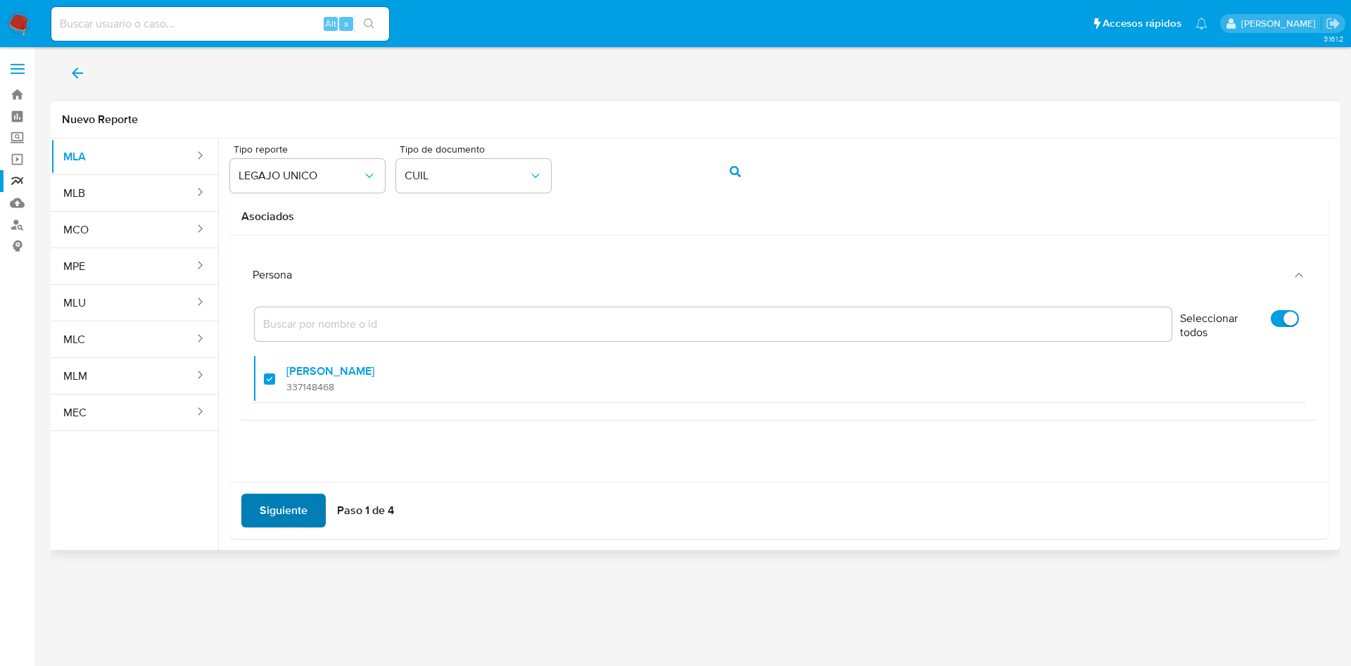
click at [278, 503] on span "Siguiente" at bounding box center [284, 510] width 48 height 31
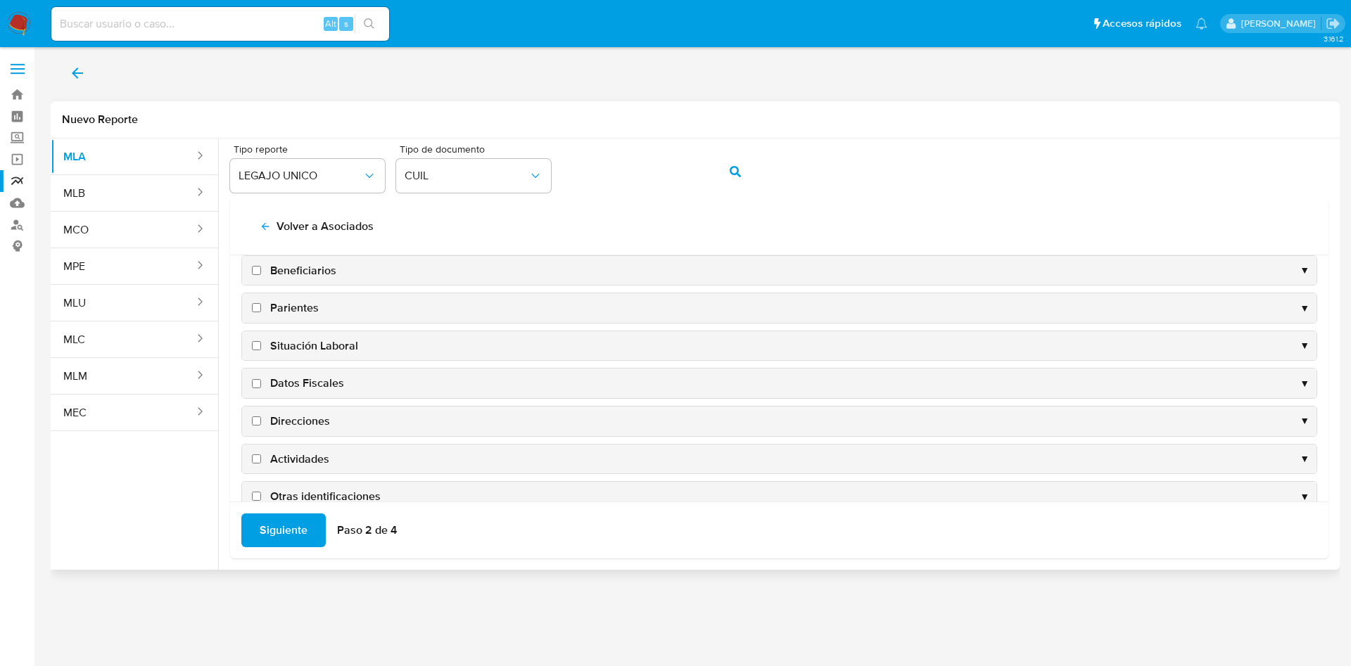
scroll to position [137, 0]
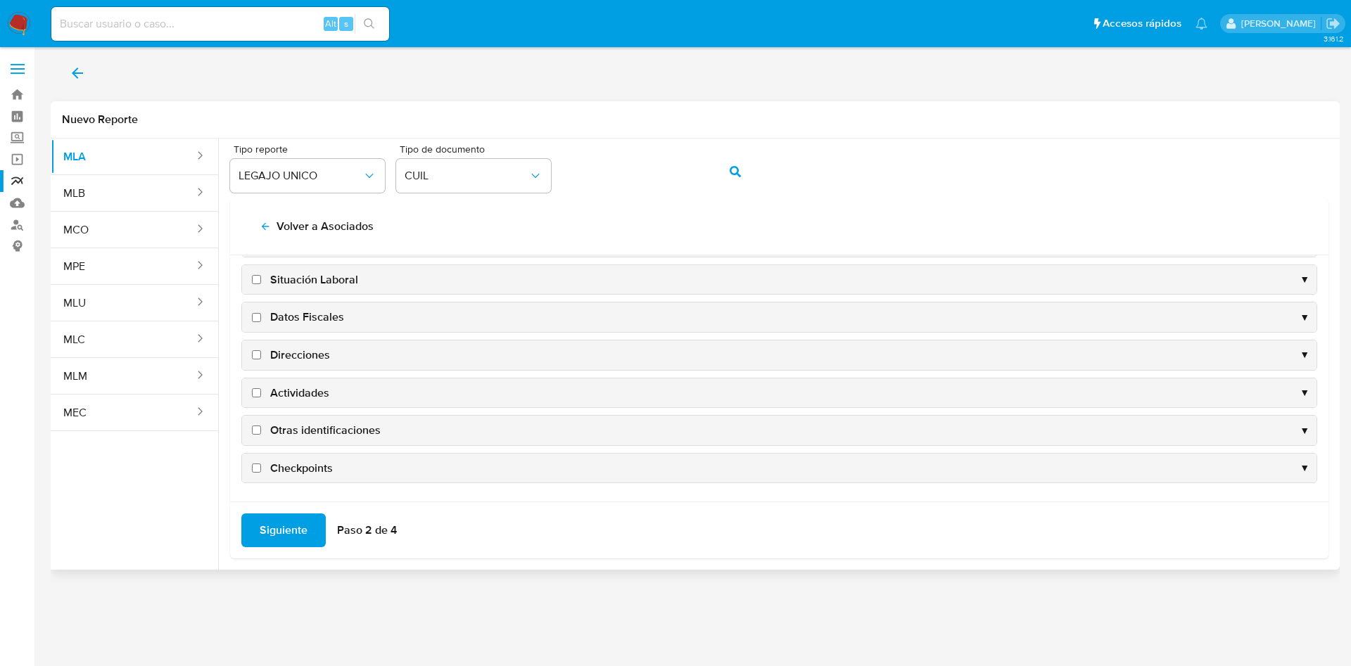
click at [309, 316] on span "Datos Fiscales" at bounding box center [307, 317] width 74 height 15
click at [261, 316] on input "Datos Fiscales" at bounding box center [256, 317] width 9 height 9
checkbox input "true"
click at [309, 348] on span "Direcciones" at bounding box center [300, 355] width 60 height 15
click at [261, 350] on input "Direcciones" at bounding box center [256, 354] width 9 height 9
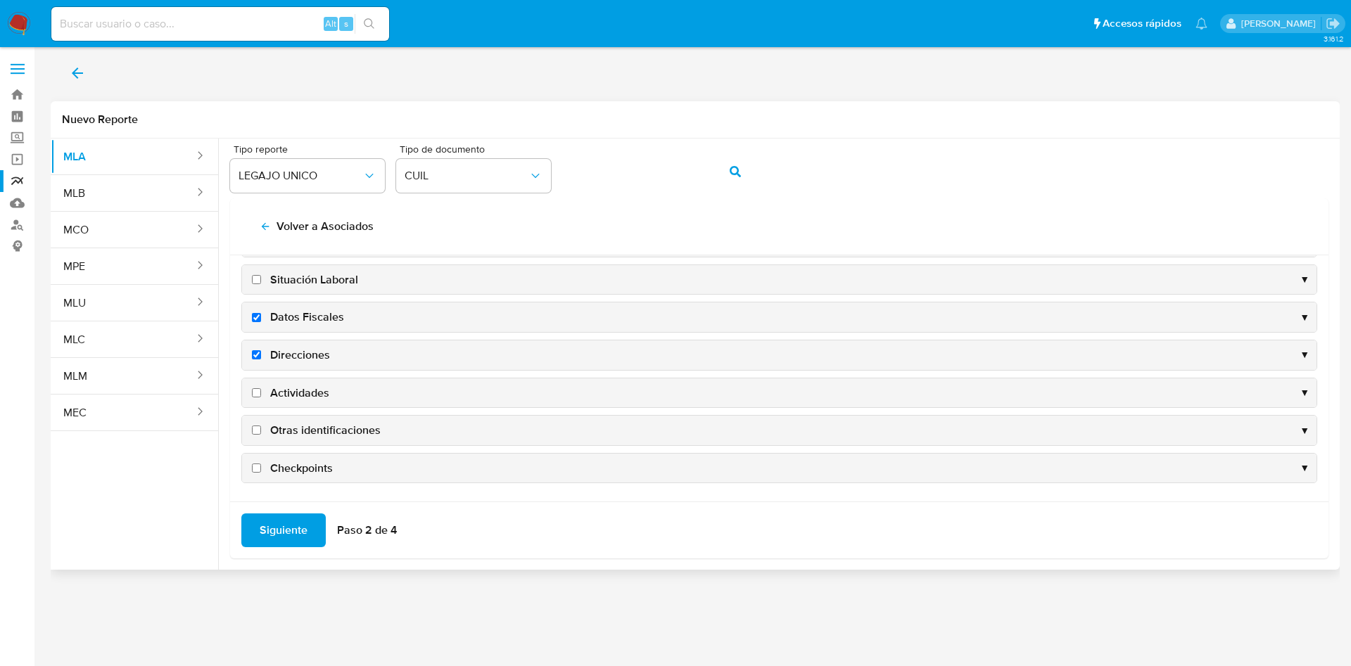
checkbox input "true"
drag, startPoint x: 309, startPoint y: 389, endPoint x: 313, endPoint y: 410, distance: 20.8
click at [309, 389] on span "Actividades" at bounding box center [299, 393] width 59 height 15
click at [261, 389] on input "Actividades" at bounding box center [256, 392] width 9 height 9
checkbox input "true"
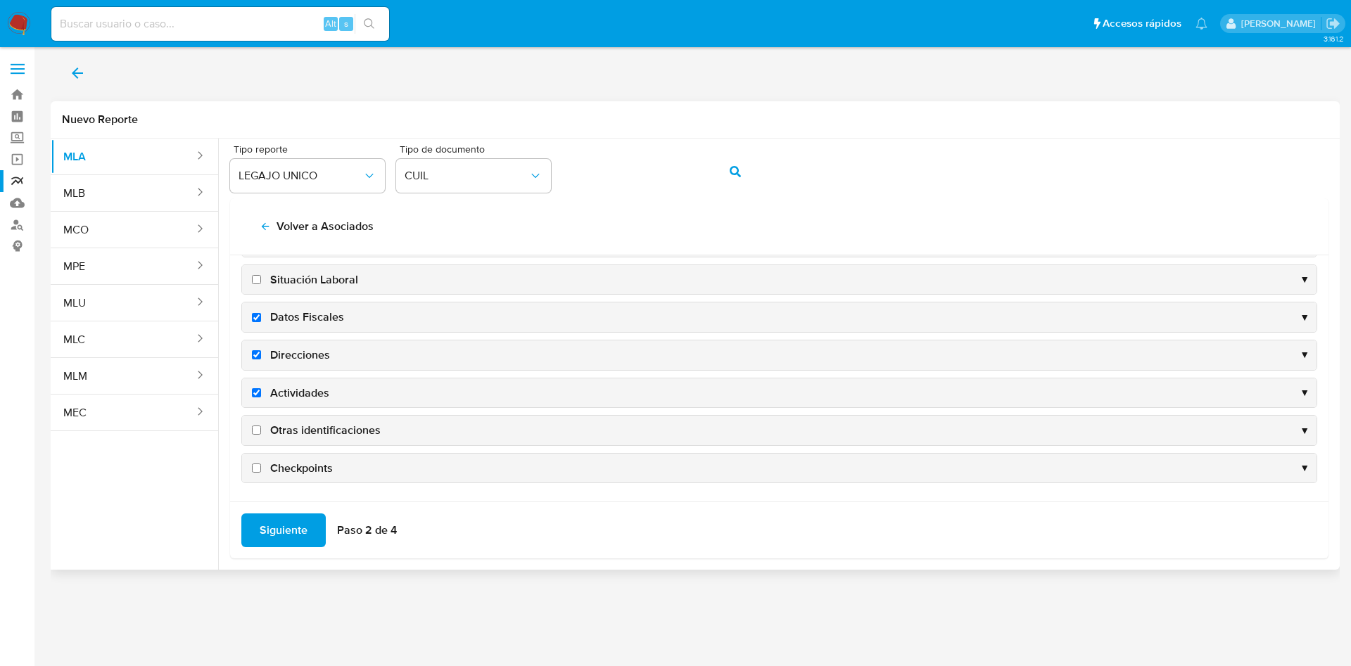
click at [322, 424] on span "Otras identificaciones" at bounding box center [325, 430] width 110 height 15
click at [261, 426] on input "Otras identificaciones" at bounding box center [256, 430] width 9 height 9
checkbox input "true"
click at [291, 521] on span "Siguiente" at bounding box center [284, 530] width 48 height 31
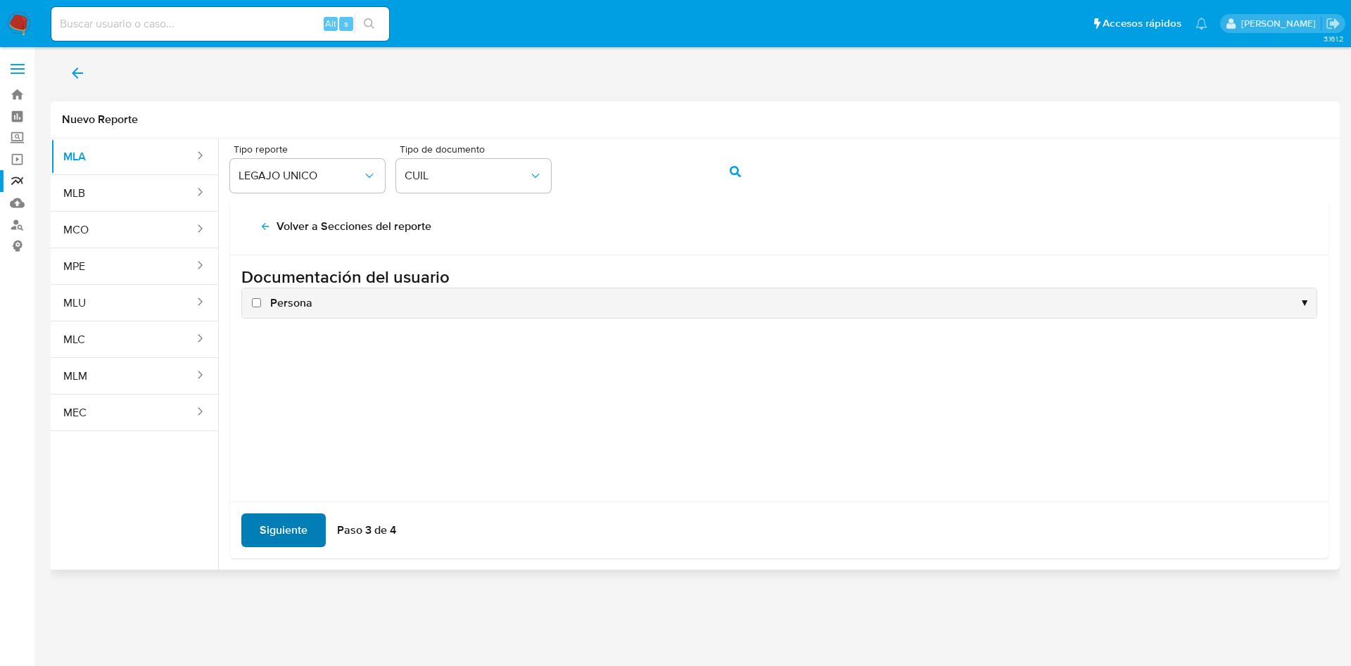
scroll to position [0, 0]
click at [289, 304] on span "Persona" at bounding box center [291, 303] width 42 height 15
click at [261, 304] on input "Persona" at bounding box center [256, 302] width 9 height 9
checkbox input "true"
click at [274, 531] on span "Siguiente" at bounding box center [284, 530] width 48 height 31
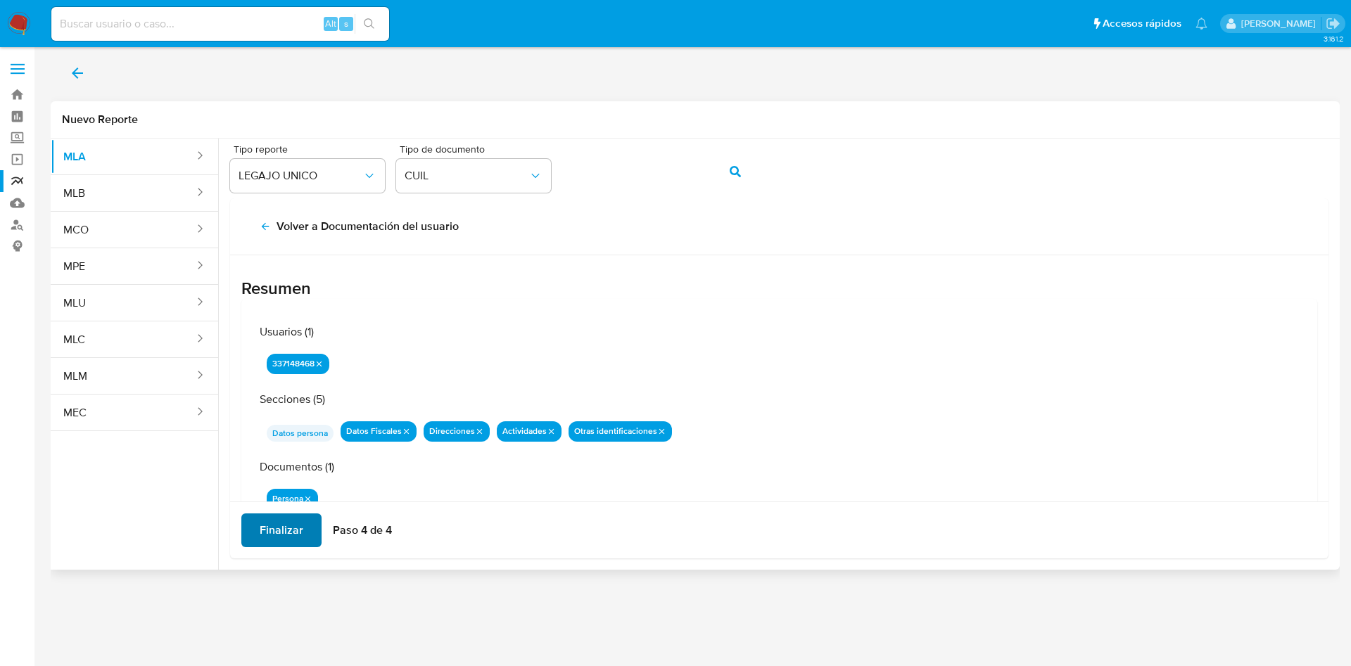
click at [277, 533] on span "Finalizar" at bounding box center [282, 530] width 44 height 31
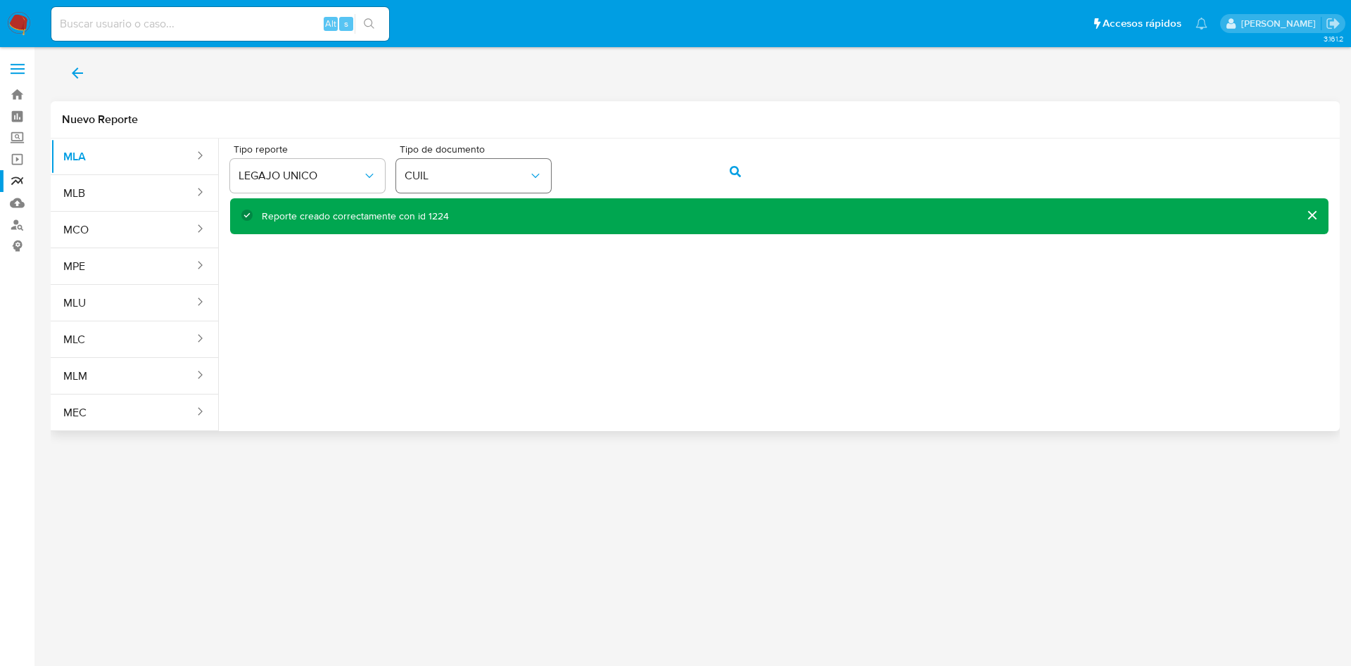
click at [468, 165] on div "Tipo reporte LEGAJO UNICO Tipo de documento CUIL" at bounding box center [779, 171] width 1098 height 54
click at [742, 170] on button "action-search" at bounding box center [735, 172] width 48 height 34
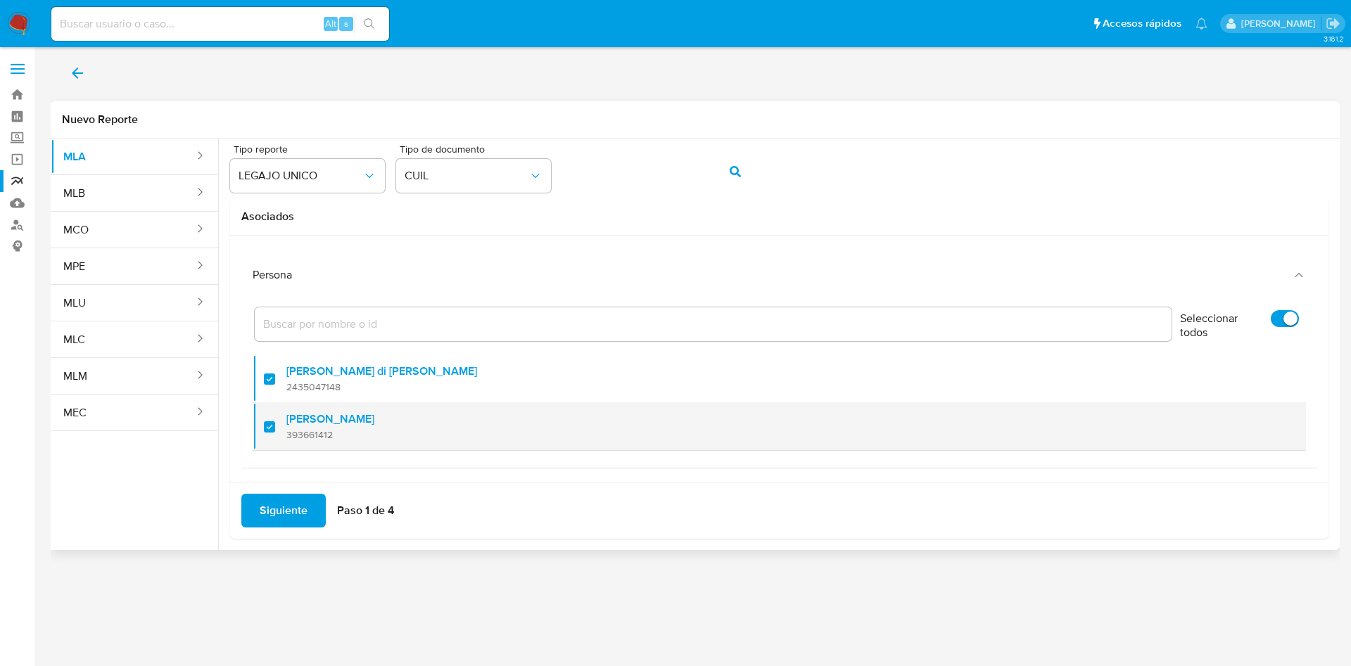
click at [356, 422] on label "Di Biassi Julian Ricardo" at bounding box center [330, 419] width 88 height 14
click at [275, 422] on input "checkbox" at bounding box center [269, 426] width 11 height 11
checkbox input "false"
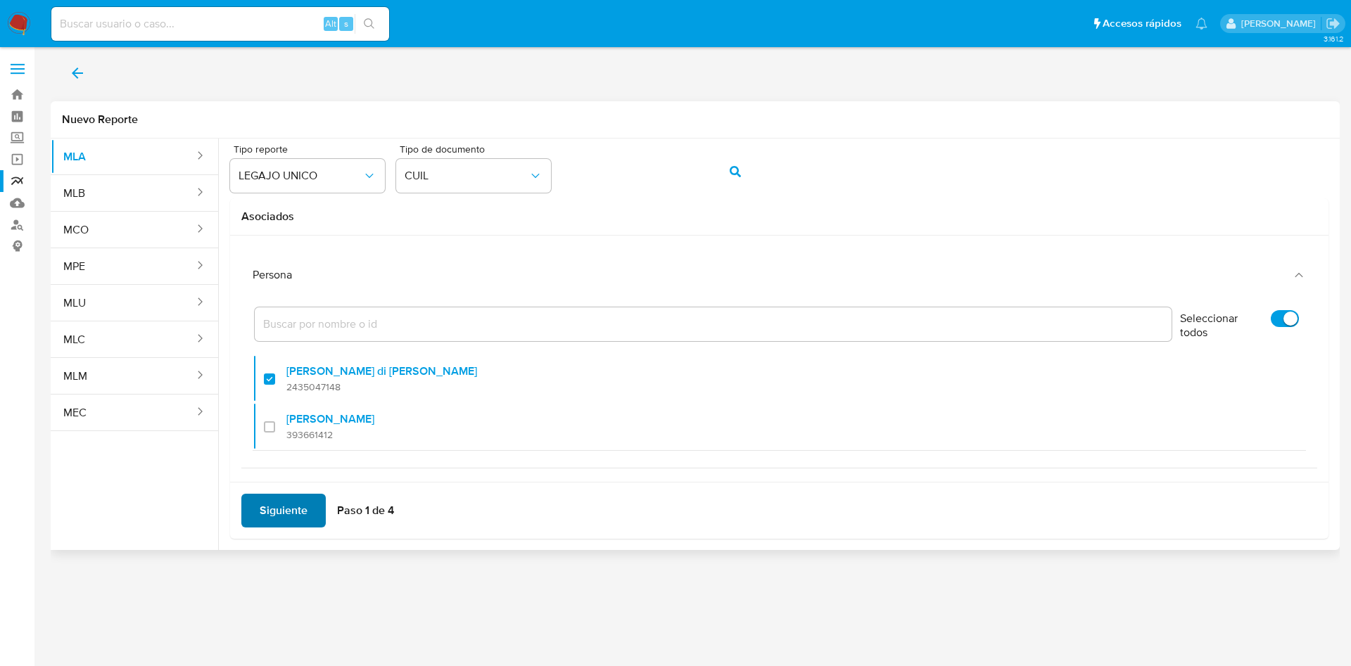
click at [284, 499] on span "Siguiente" at bounding box center [284, 510] width 48 height 31
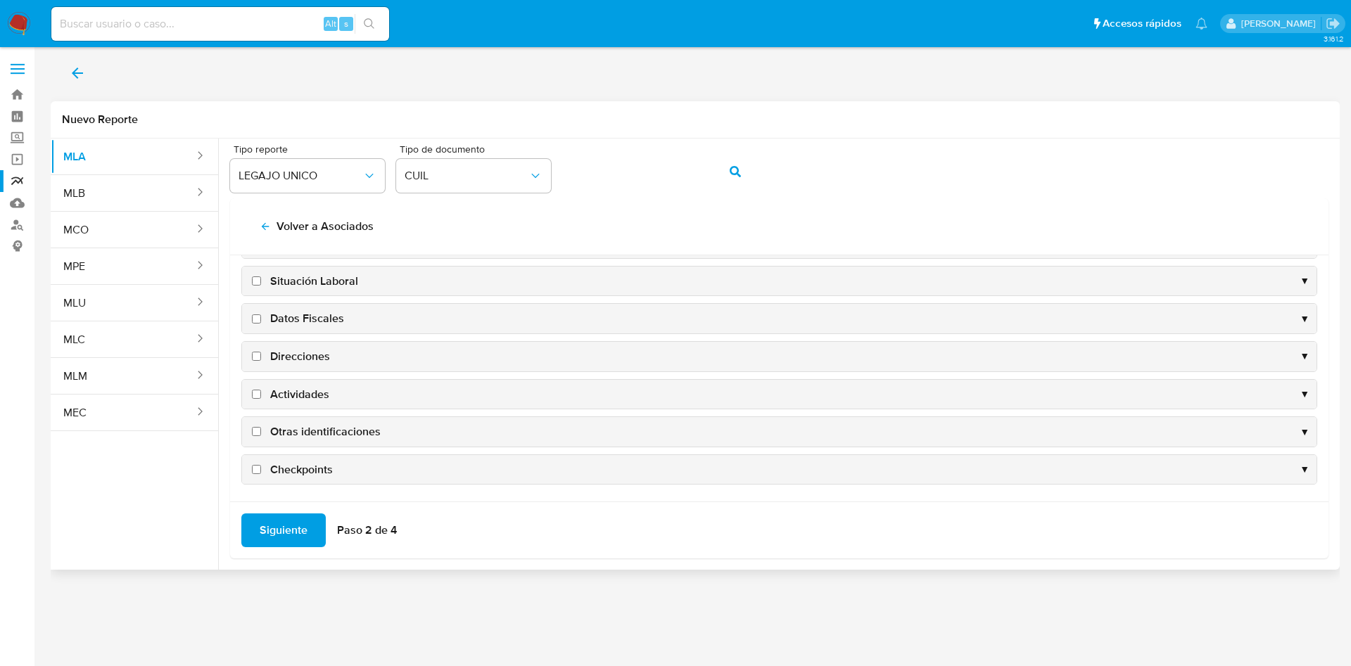
scroll to position [137, 0]
click at [298, 312] on span "Datos Fiscales" at bounding box center [307, 317] width 74 height 15
click at [261, 313] on input "Datos Fiscales" at bounding box center [256, 317] width 9 height 9
checkbox input "true"
click at [303, 353] on span "Direcciones" at bounding box center [300, 355] width 60 height 15
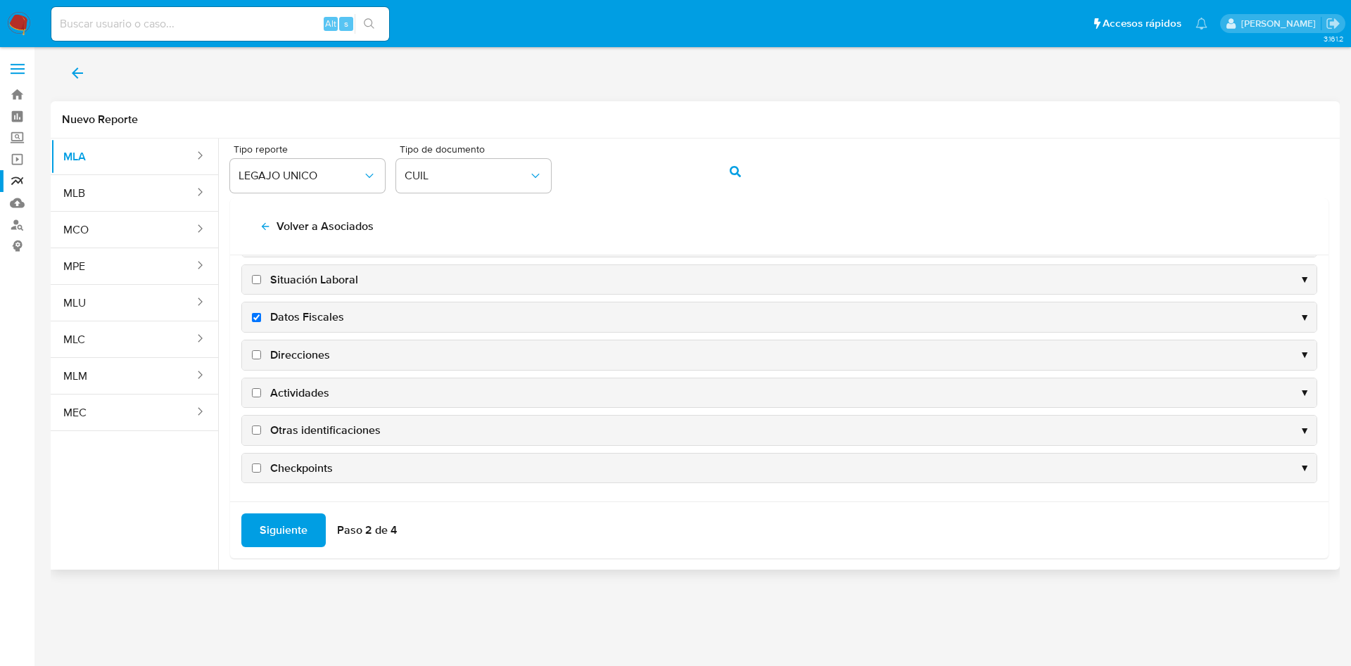
click at [261, 353] on input "Direcciones" at bounding box center [256, 354] width 9 height 9
checkbox input "true"
click at [309, 398] on span "Actividades" at bounding box center [299, 393] width 59 height 15
click at [261, 398] on input "Actividades" at bounding box center [256, 392] width 9 height 9
checkbox input "true"
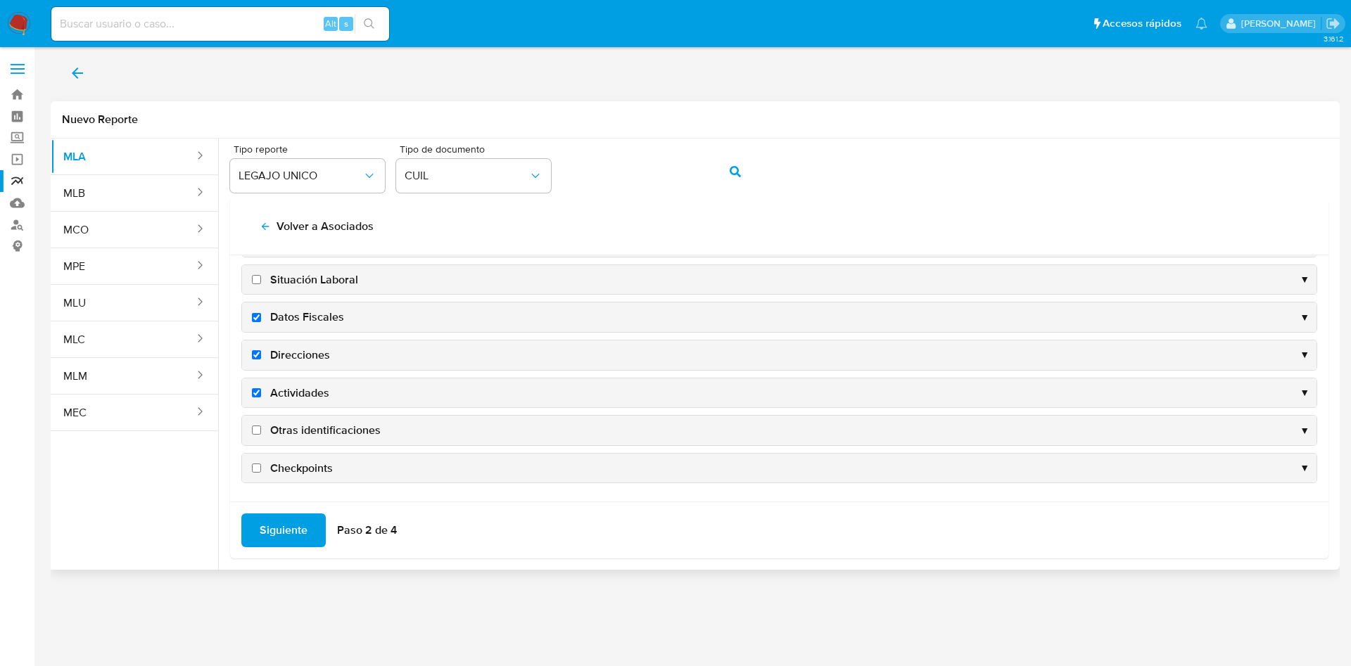
click at [326, 433] on span "Otras identificaciones" at bounding box center [325, 430] width 110 height 15
click at [261, 433] on input "Otras identificaciones" at bounding box center [256, 430] width 9 height 9
checkbox input "true"
drag, startPoint x: 291, startPoint y: 514, endPoint x: 291, endPoint y: 522, distance: 7.7
click at [292, 517] on span "Siguiente" at bounding box center [284, 530] width 48 height 31
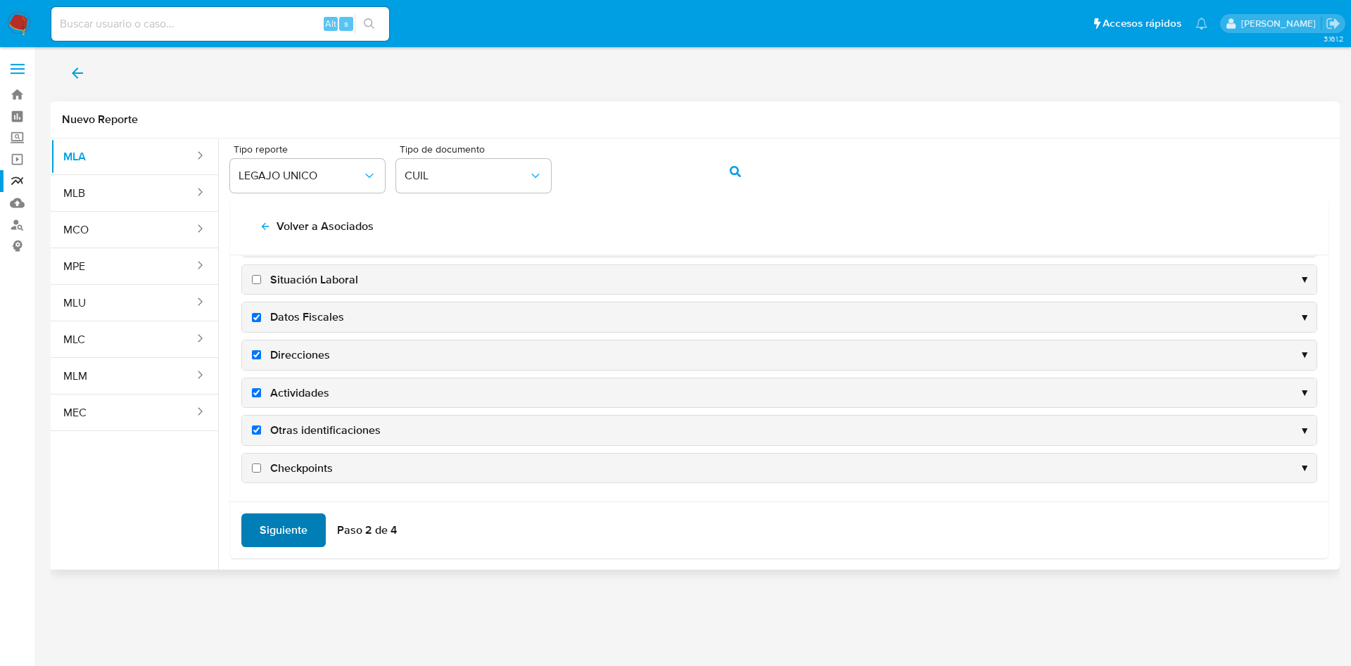
scroll to position [0, 0]
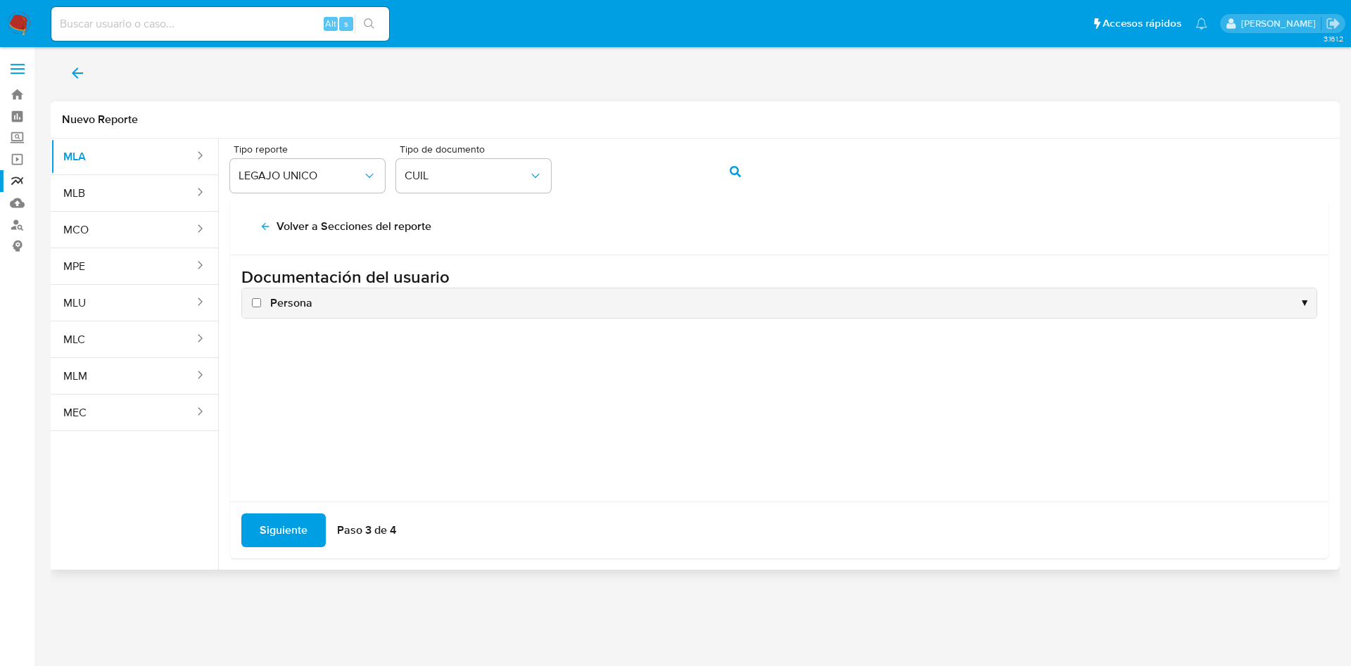
click at [289, 307] on span "Persona" at bounding box center [291, 303] width 42 height 15
click at [261, 307] on input "Persona" at bounding box center [256, 302] width 9 height 9
checkbox input "true"
drag, startPoint x: 242, startPoint y: 535, endPoint x: 258, endPoint y: 535, distance: 15.5
click at [251, 535] on button "Siguiente" at bounding box center [283, 531] width 84 height 34
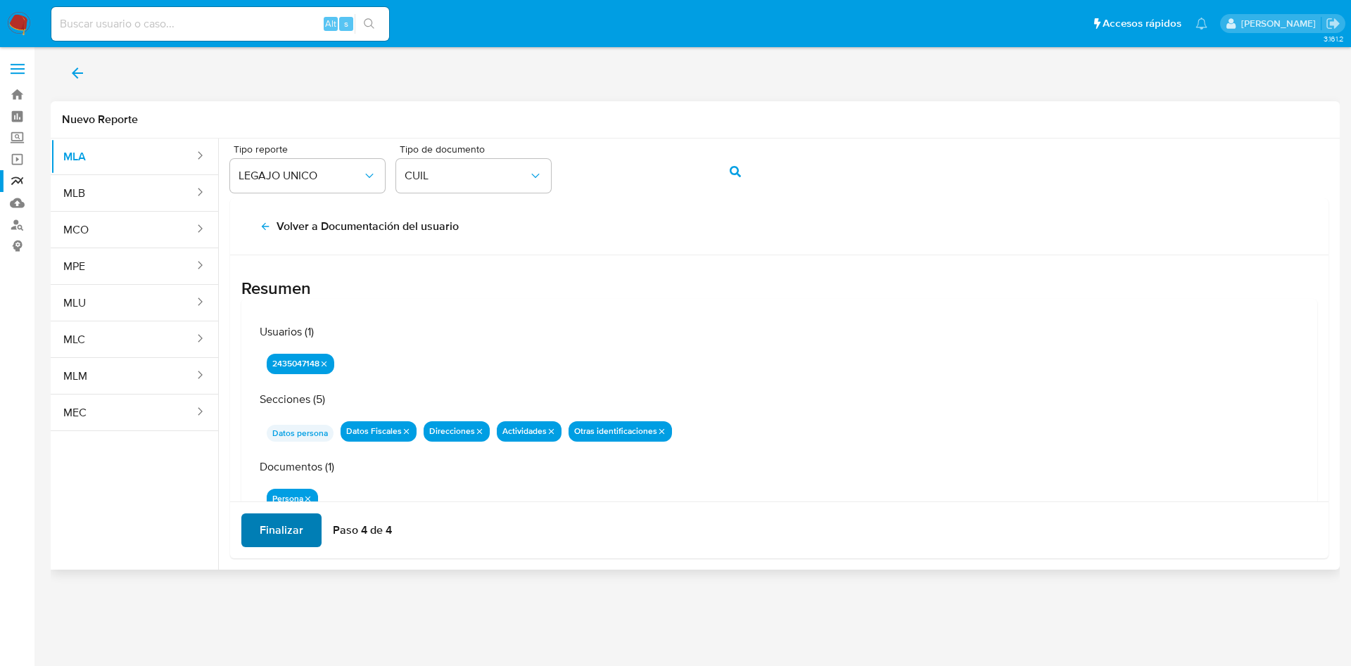
click at [279, 526] on span "Finalizar" at bounding box center [282, 530] width 44 height 31
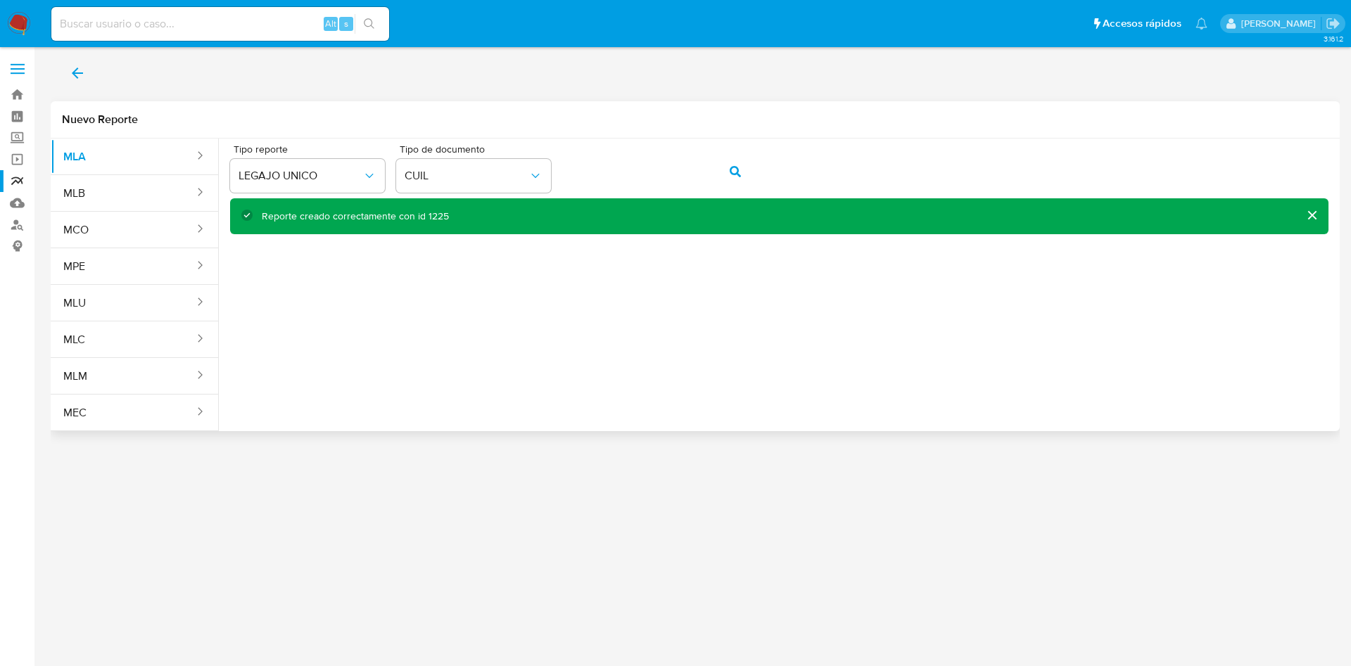
click at [68, 74] on button "back" at bounding box center [77, 73] width 53 height 34
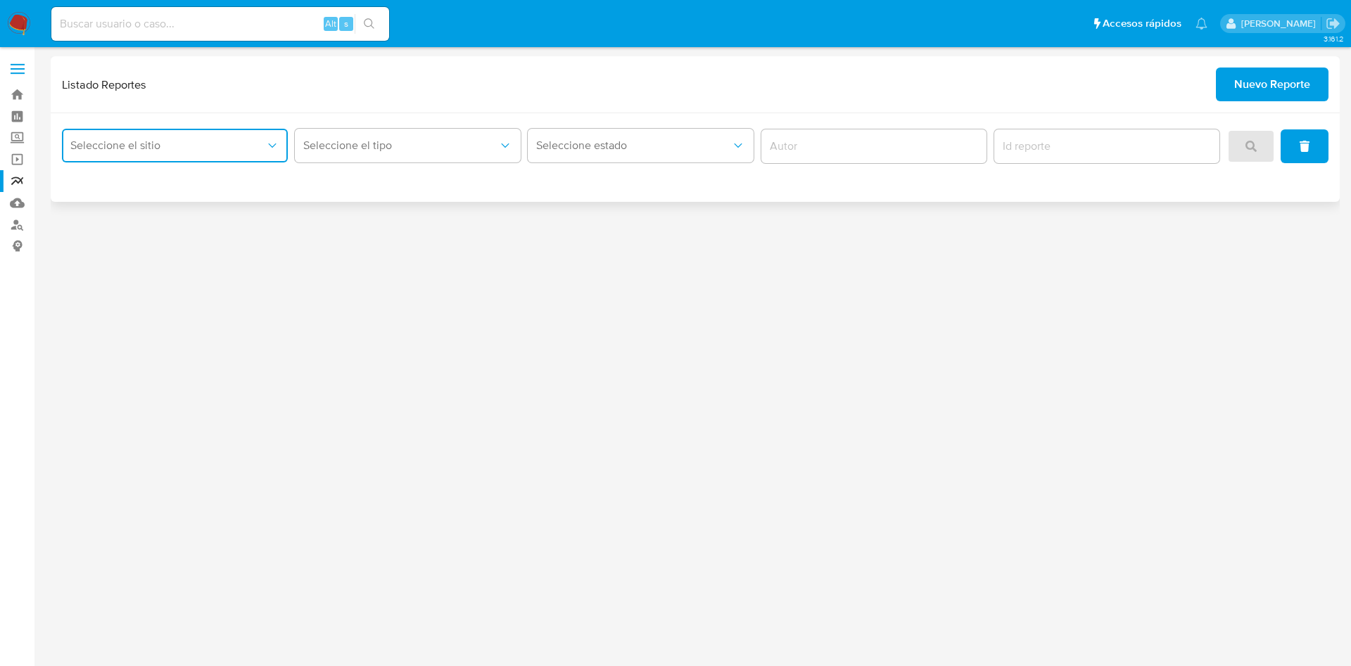
click at [269, 149] on icon "site_id" at bounding box center [272, 146] width 14 height 14
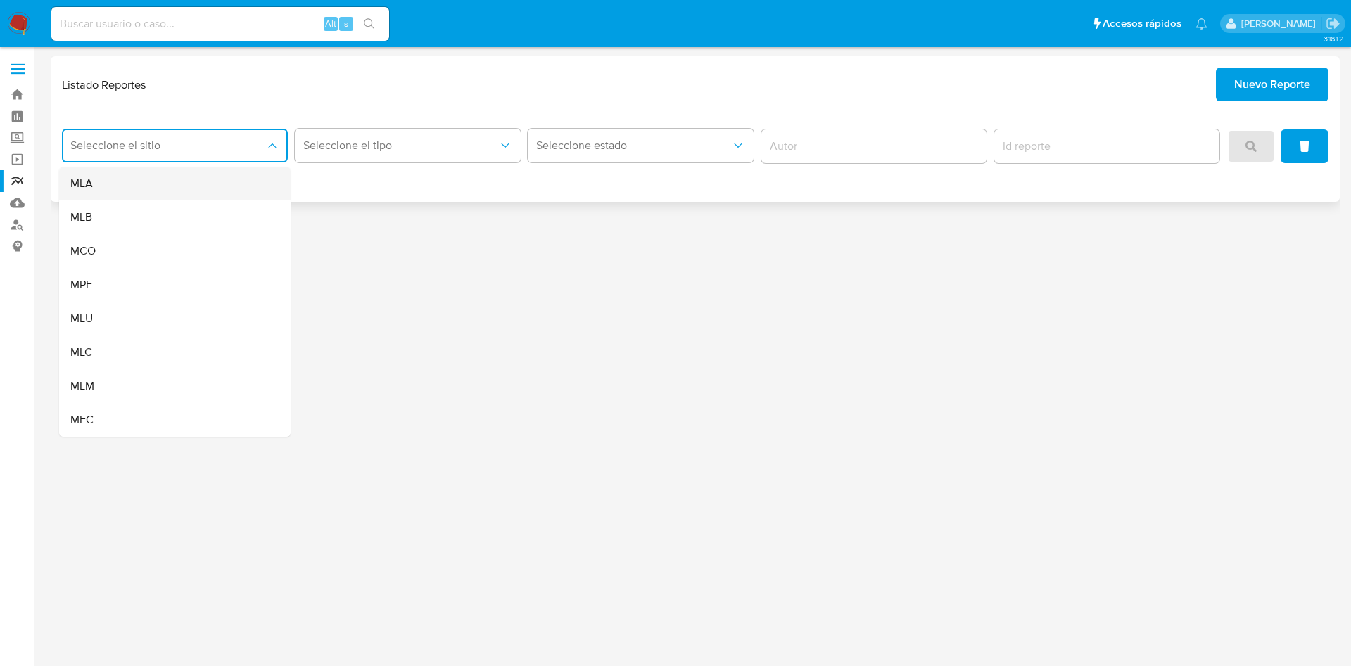
click at [257, 182] on div "MLA" at bounding box center [170, 184] width 201 height 34
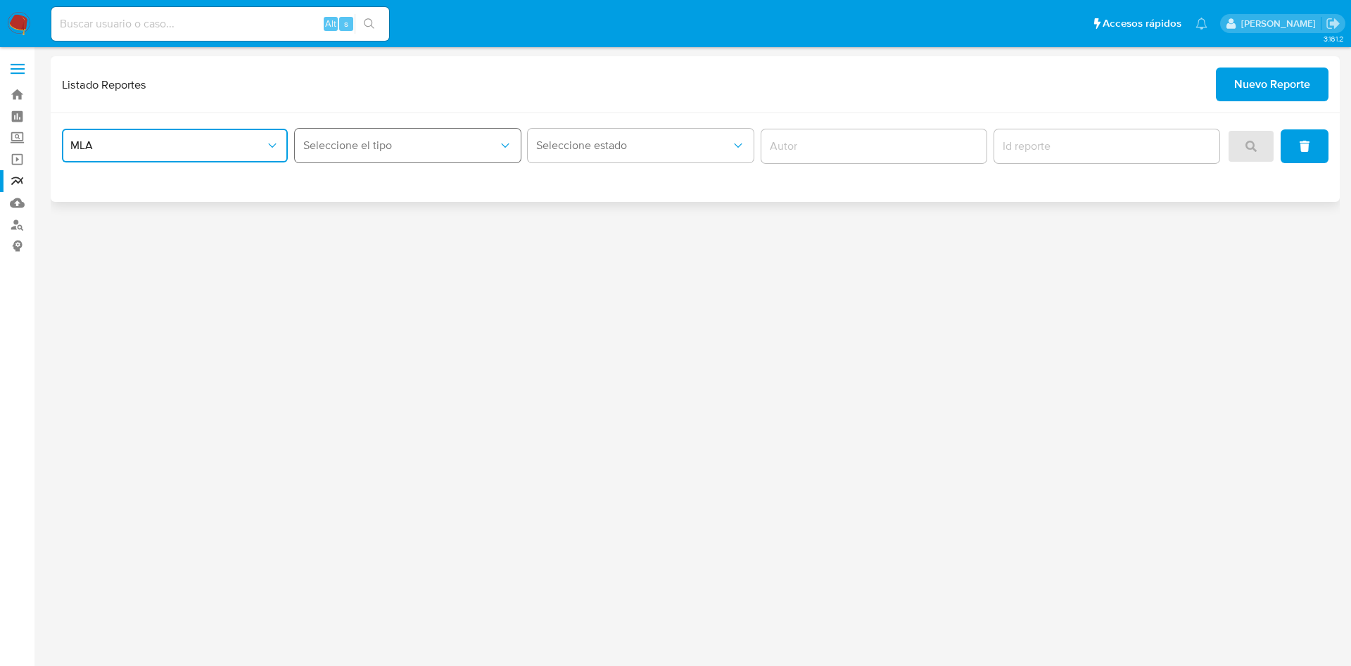
click at [388, 148] on span "Seleccione el tipo" at bounding box center [400, 146] width 195 height 14
click at [398, 217] on div "LEGAJO UNICO" at bounding box center [403, 218] width 201 height 34
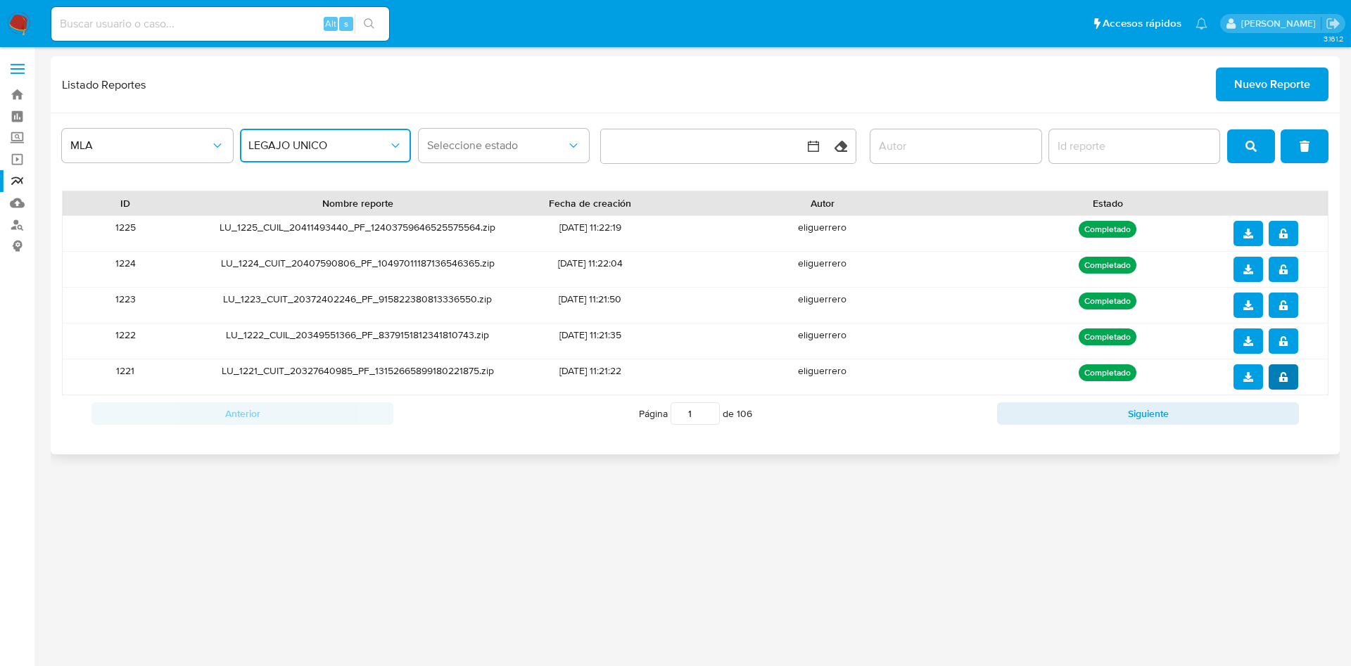
click at [1288, 375] on icon "notify_security" at bounding box center [1284, 377] width 10 height 10
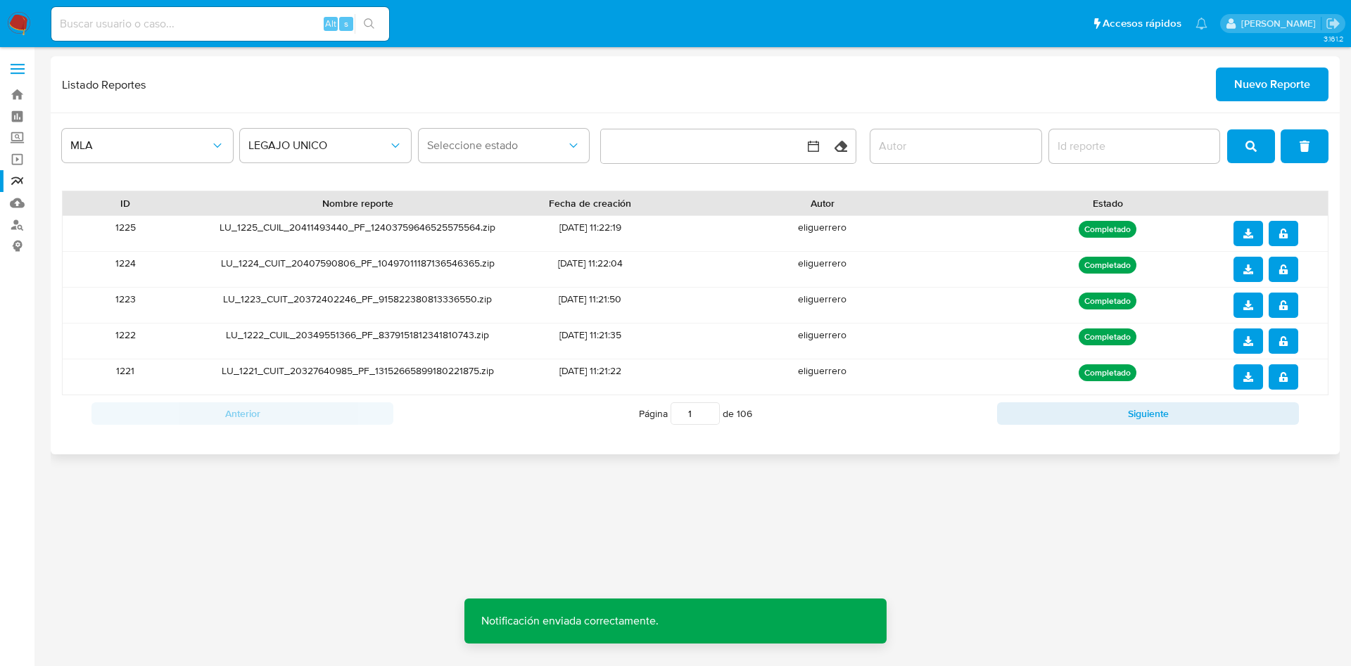
click at [1255, 381] on button "download" at bounding box center [1249, 376] width 30 height 25
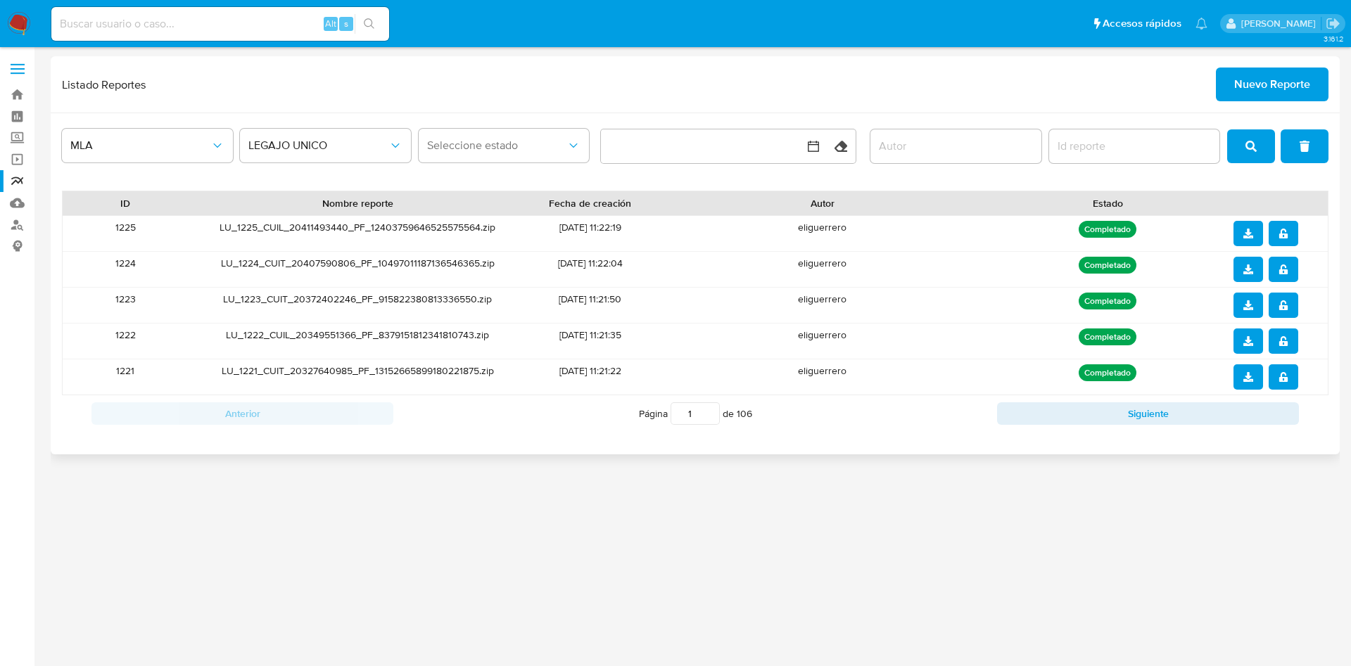
click at [1276, 343] on button "notify_security" at bounding box center [1284, 341] width 30 height 25
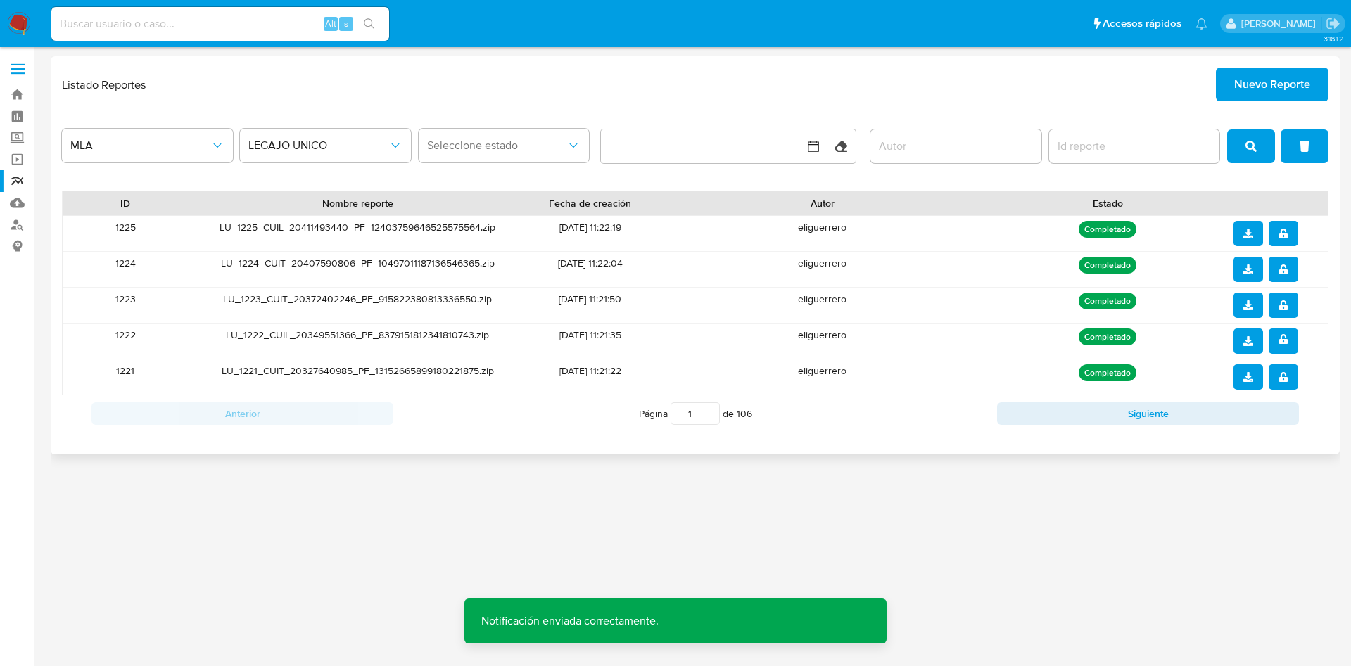
click at [1255, 343] on button "download" at bounding box center [1249, 341] width 30 height 25
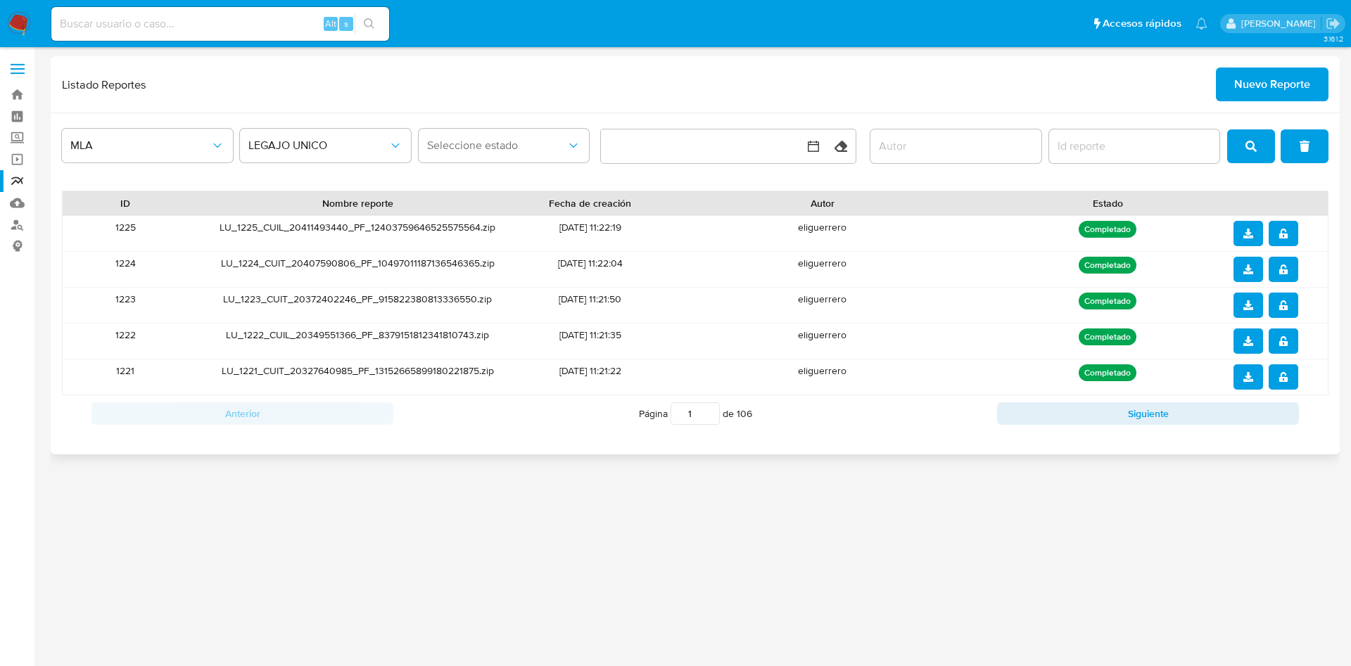
click at [1289, 307] on button "notify_security" at bounding box center [1284, 305] width 30 height 25
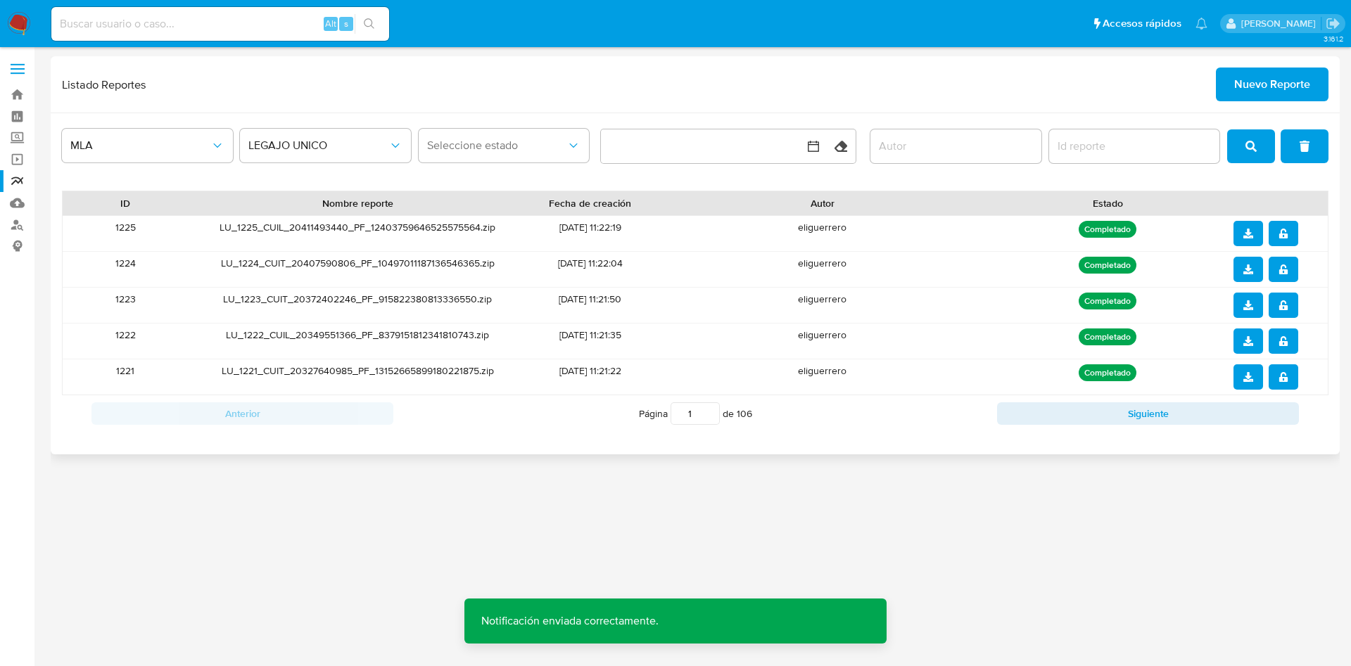
click at [1262, 306] on button "download" at bounding box center [1249, 305] width 30 height 25
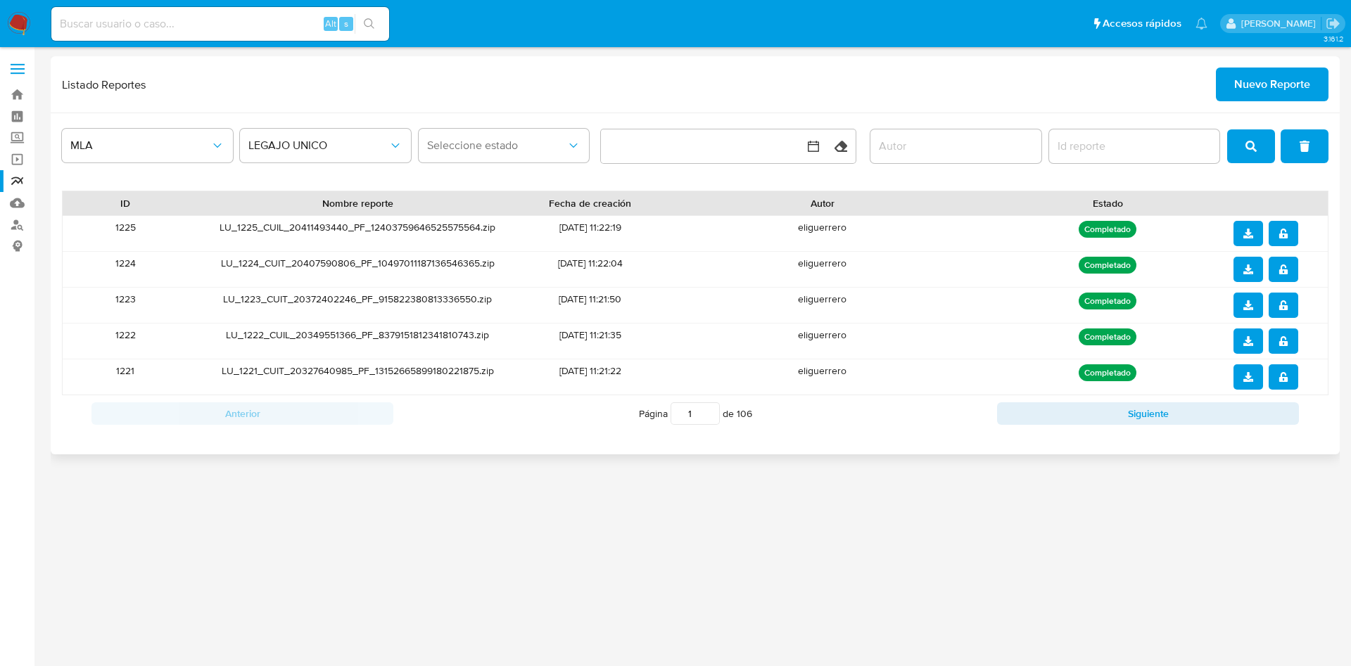
click at [1282, 270] on icon "notify_security" at bounding box center [1283, 270] width 8 height 10
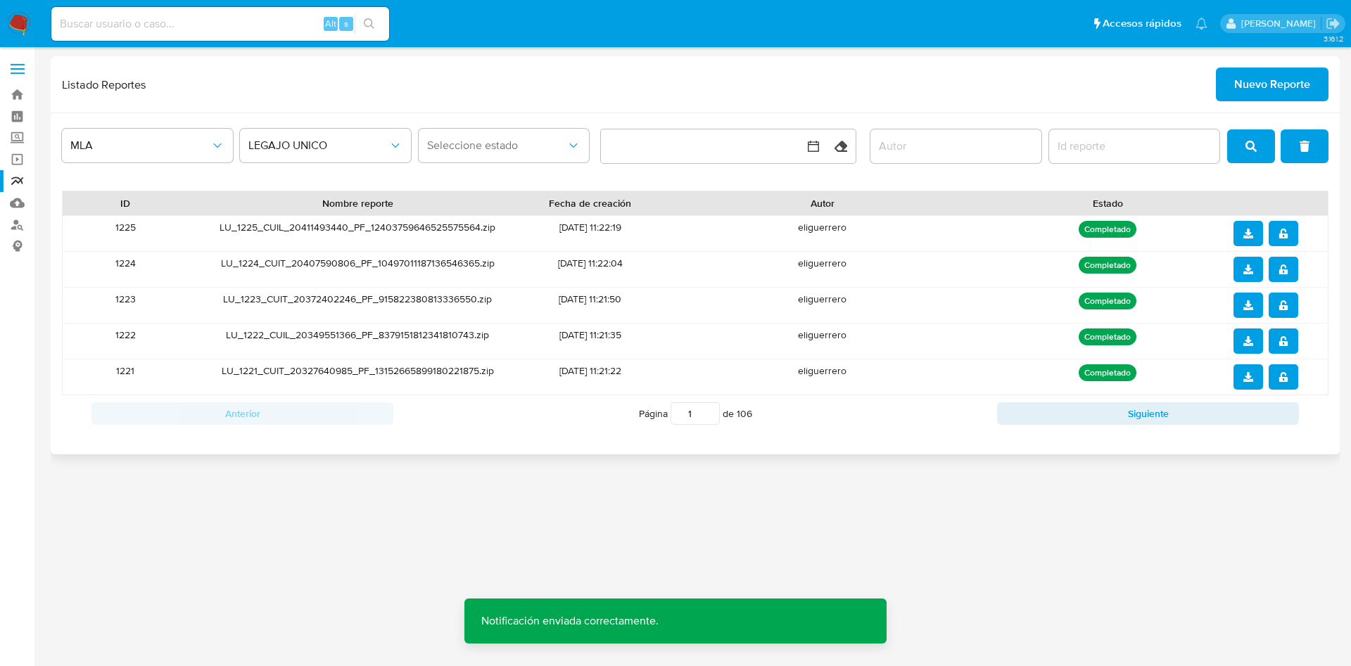
click at [1248, 268] on icon "download" at bounding box center [1248, 270] width 10 height 10
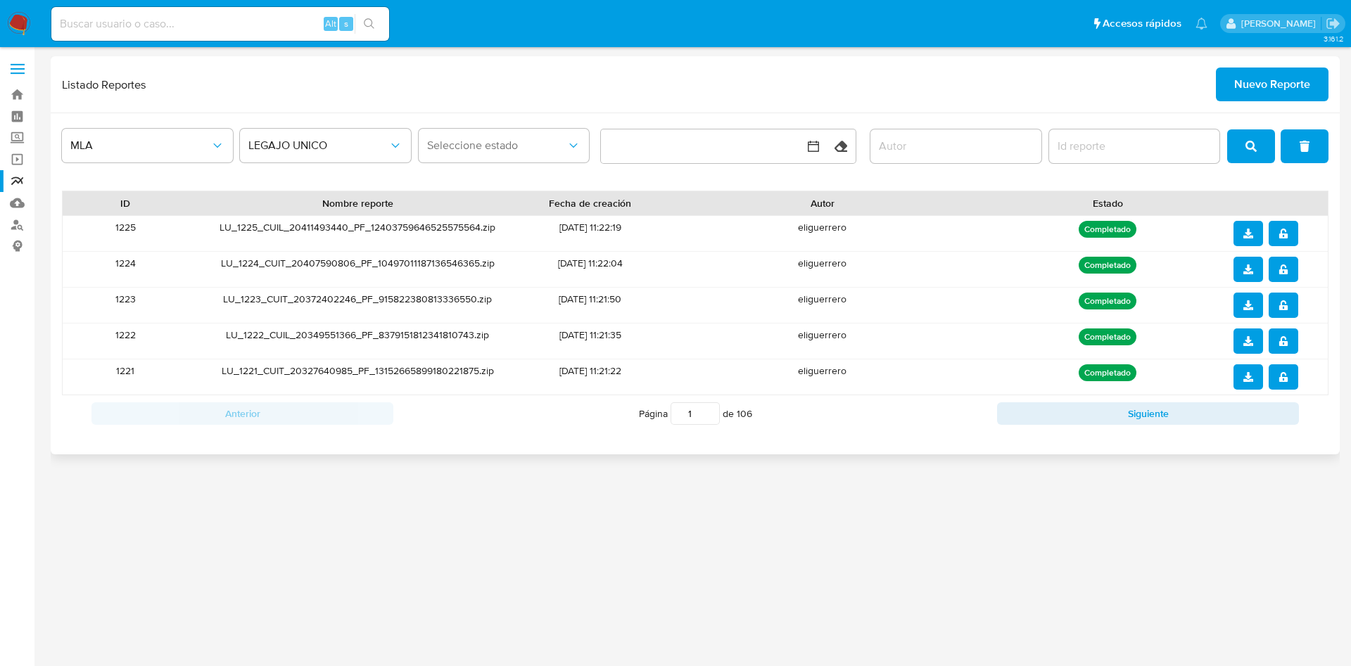
click at [1273, 234] on button "notify_security" at bounding box center [1284, 233] width 30 height 25
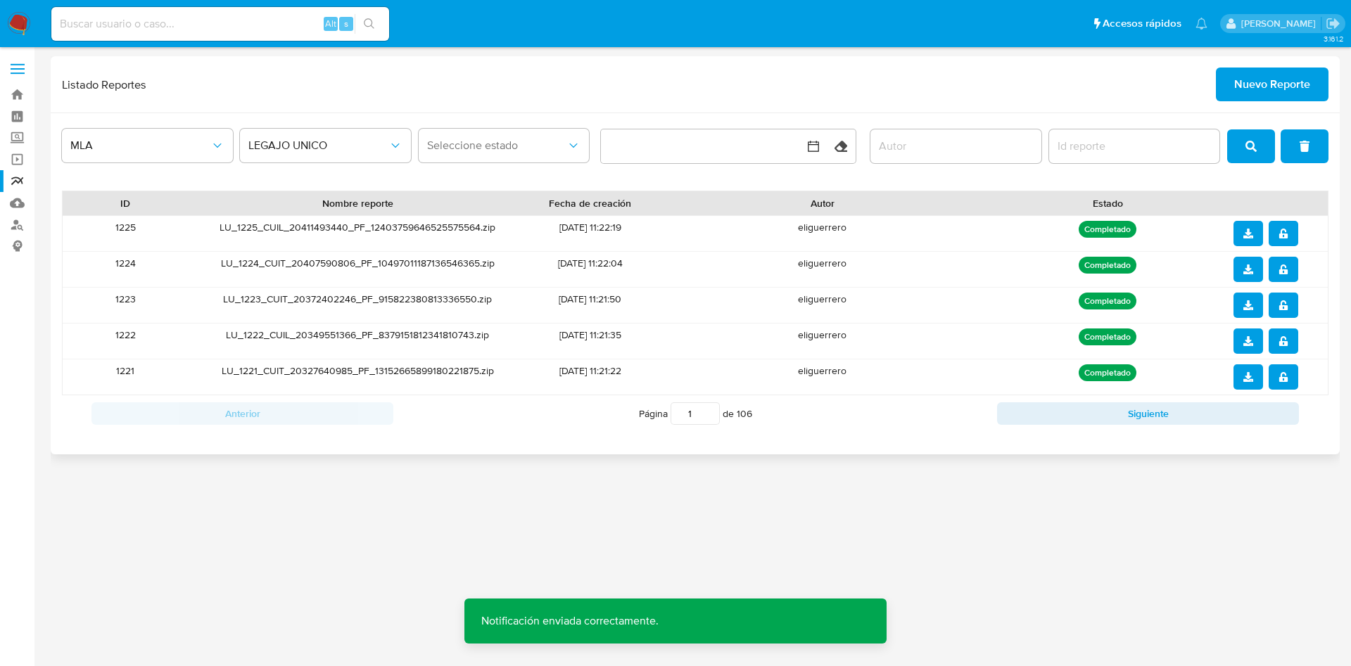
click at [1256, 232] on button "download" at bounding box center [1249, 233] width 30 height 25
